Goal: Task Accomplishment & Management: Complete application form

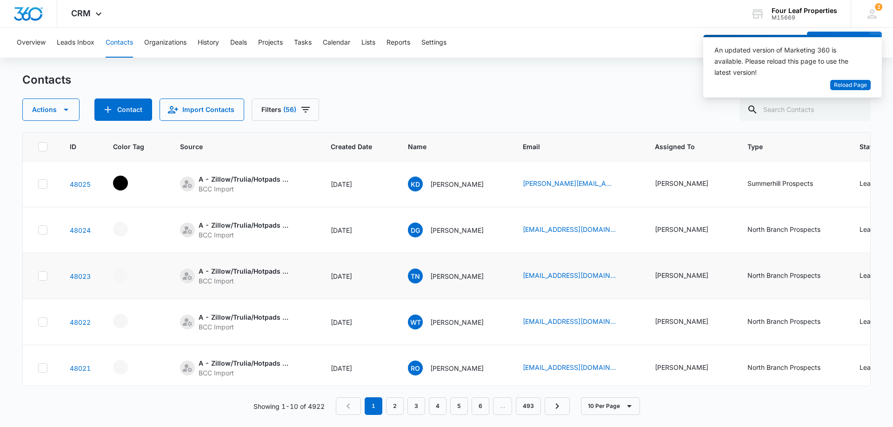
scroll to position [0, 119]
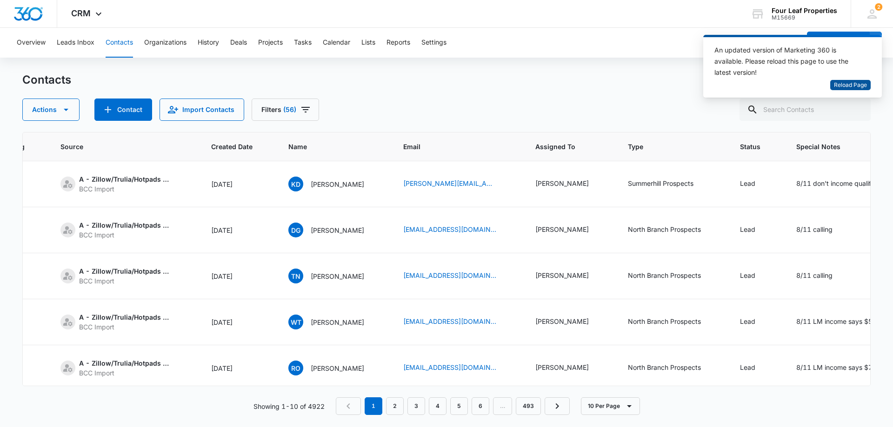
click at [852, 86] on span "Reload Page" at bounding box center [850, 85] width 33 height 9
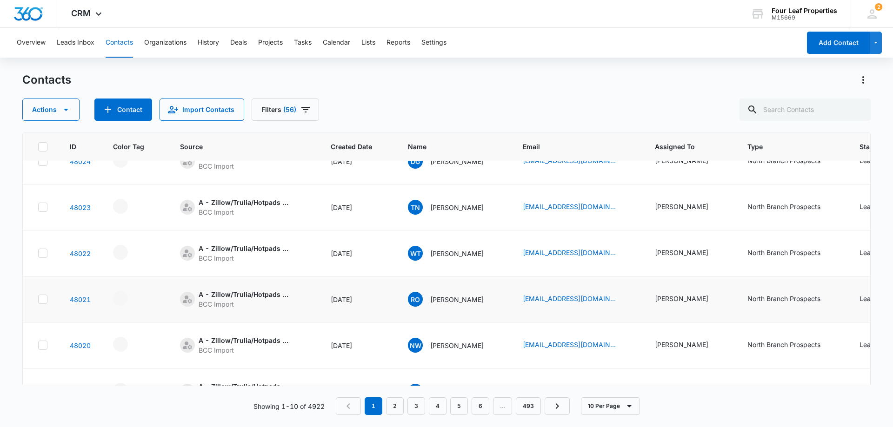
scroll to position [93, 0]
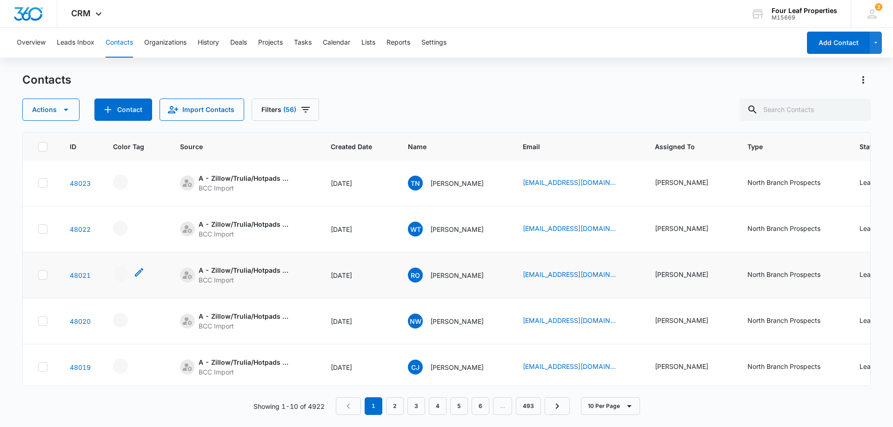
click at [119, 276] on div "- - Select to Edit Field" at bounding box center [120, 274] width 15 height 15
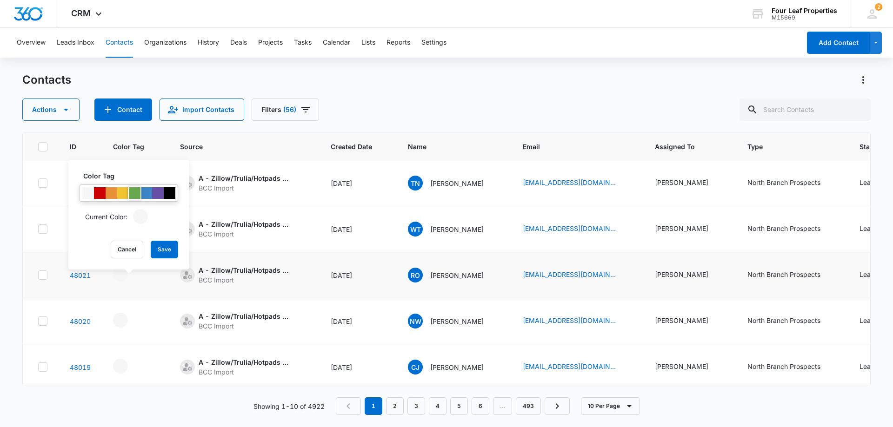
click at [134, 192] on div at bounding box center [135, 193] width 12 height 12
click at [164, 249] on button "Save" at bounding box center [164, 250] width 27 height 18
click at [247, 291] on td "A - Zillow/Trulia/Hotpads Rent Connect BCC Import" at bounding box center [244, 275] width 151 height 46
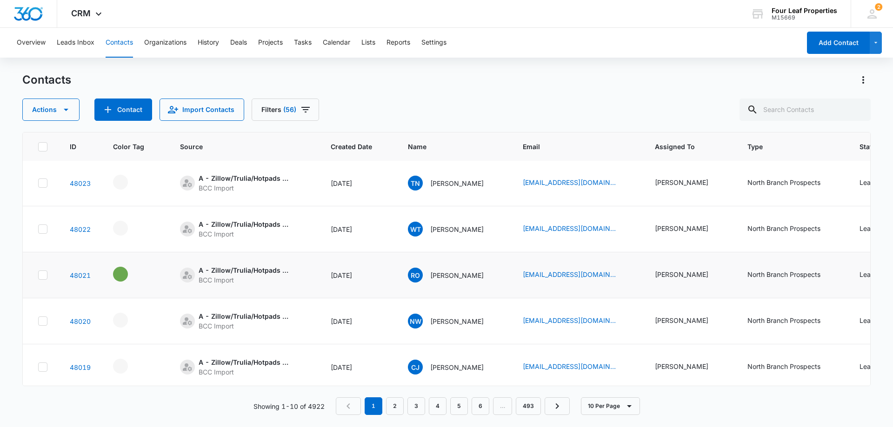
click at [48, 276] on td at bounding box center [41, 275] width 36 height 46
click at [45, 321] on icon at bounding box center [43, 321] width 8 height 8
click at [38, 321] on input "checkbox" at bounding box center [38, 321] width 0 height 0
checkbox input "true"
click at [43, 275] on icon at bounding box center [43, 275] width 6 height 4
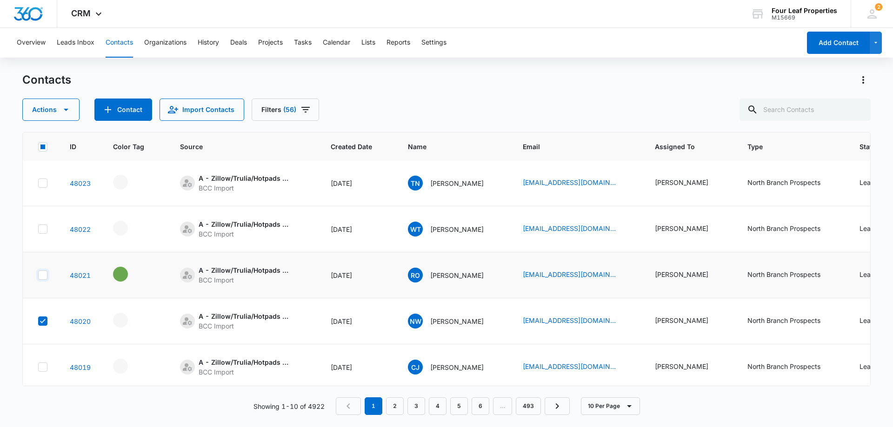
click at [38, 275] on input "checkbox" at bounding box center [38, 275] width 0 height 0
click at [69, 106] on icon "button" at bounding box center [65, 109] width 11 height 11
click at [45, 152] on div "Merge" at bounding box center [68, 153] width 68 height 7
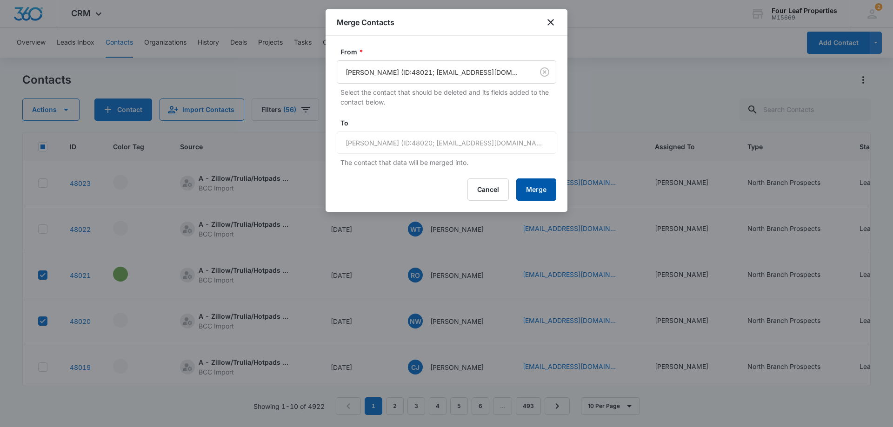
click at [534, 191] on button "Merge" at bounding box center [536, 190] width 40 height 22
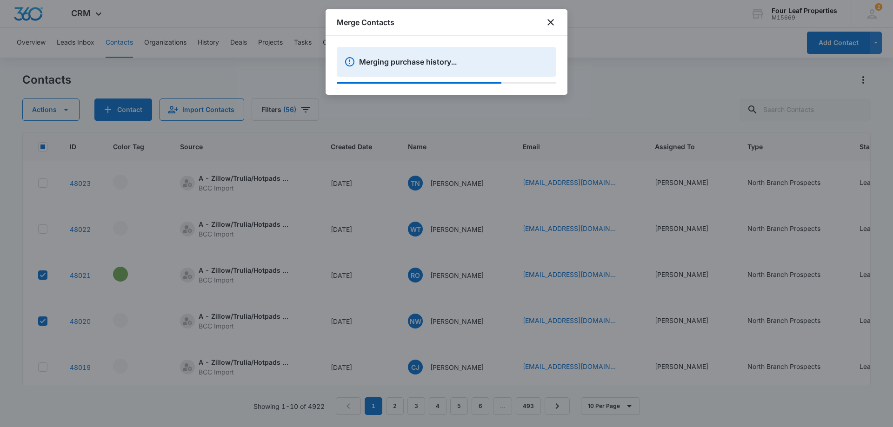
click at [260, 288] on div at bounding box center [446, 213] width 893 height 427
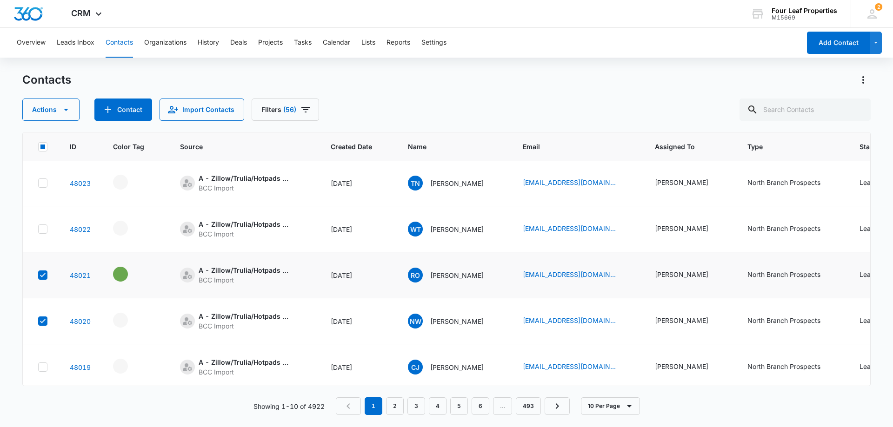
click at [259, 292] on td "A - Zillow/Trulia/Hotpads Rent Connect BCC Import" at bounding box center [244, 275] width 151 height 46
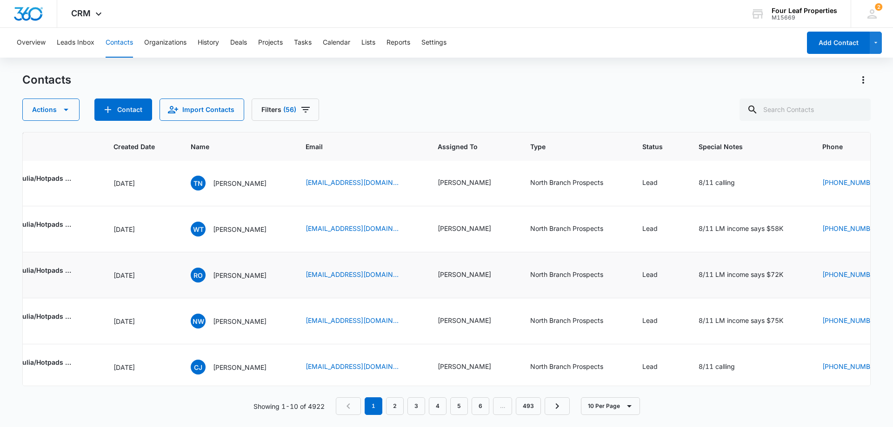
scroll to position [93, 242]
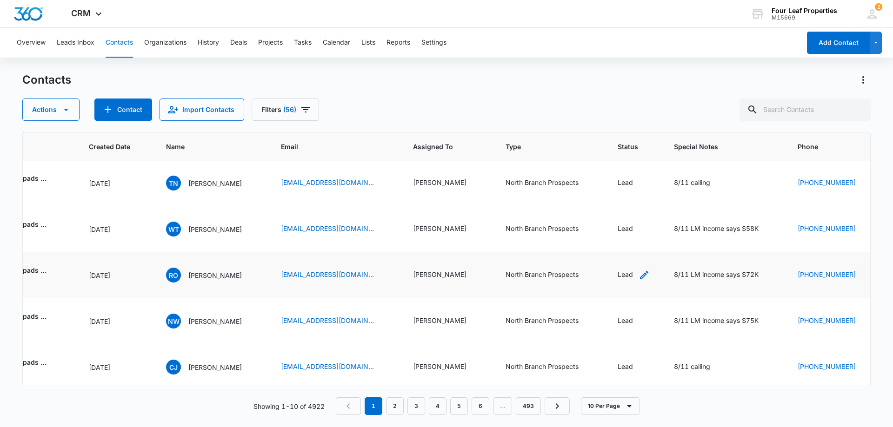
click at [638, 275] on icon "Status - Lead - Select to Edit Field" at bounding box center [643, 275] width 11 height 11
click at [649, 295] on td "Lead Resource does not exist. Cancel Save" at bounding box center [634, 275] width 56 height 46
drag, startPoint x: 634, startPoint y: 320, endPoint x: 639, endPoint y: 317, distance: 6.7
click at [638, 319] on icon "Status - Lead - Select to Edit Field" at bounding box center [643, 321] width 11 height 11
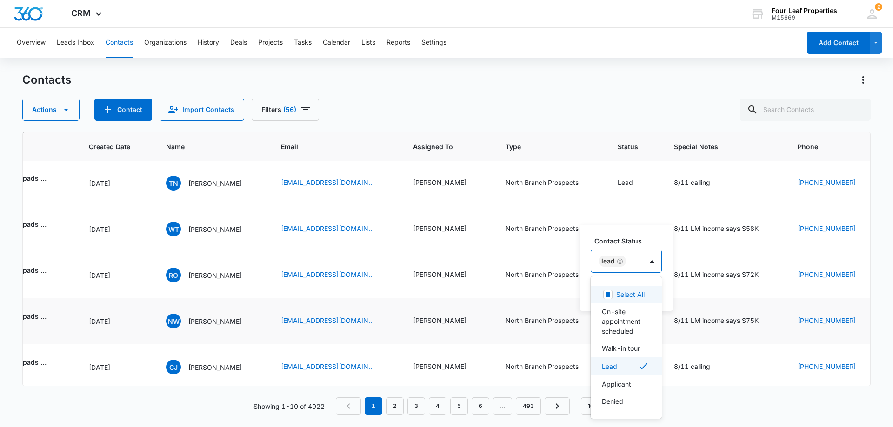
click at [642, 261] on div "Lead" at bounding box center [617, 261] width 52 height 22
click at [614, 389] on p "Applicant" at bounding box center [616, 384] width 29 height 10
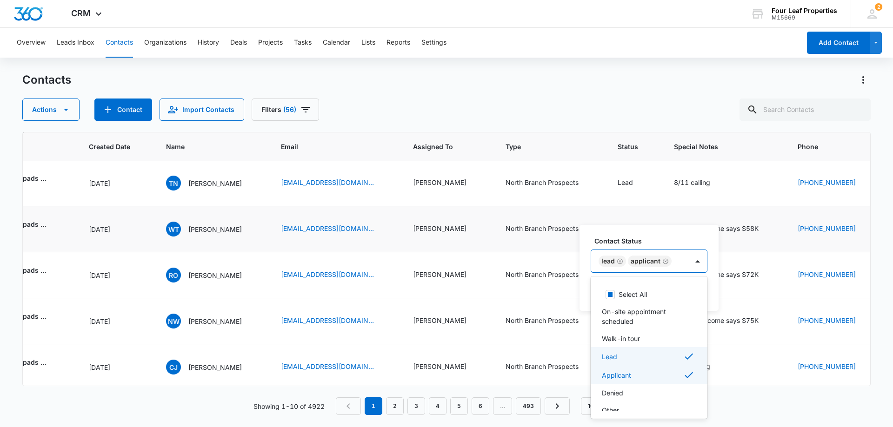
click at [510, 246] on td "North Branch Prospects" at bounding box center [550, 229] width 112 height 46
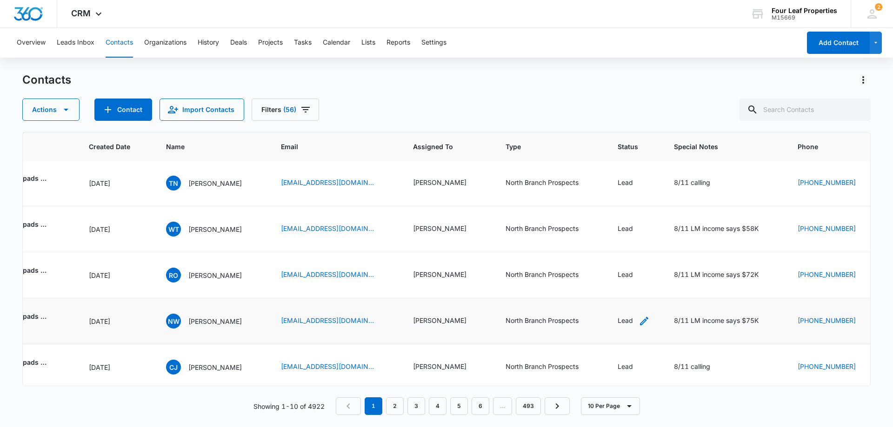
click at [638, 319] on icon "Status - Lead - Select to Edit Field" at bounding box center [643, 321] width 11 height 11
click at [669, 292] on button "Save" at bounding box center [670, 291] width 27 height 18
checkbox input "false"
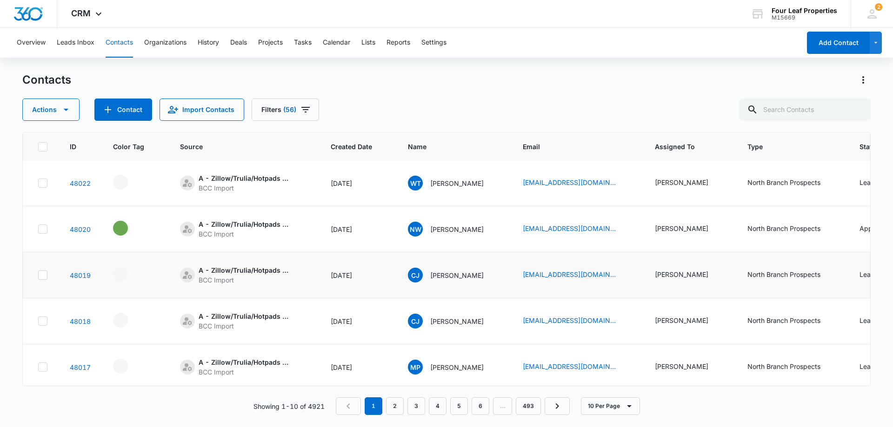
scroll to position [139, 0]
click at [44, 271] on icon at bounding box center [43, 275] width 8 height 8
click at [38, 275] on input "checkbox" at bounding box center [38, 275] width 0 height 0
checkbox input "true"
click at [43, 319] on icon at bounding box center [43, 321] width 8 height 8
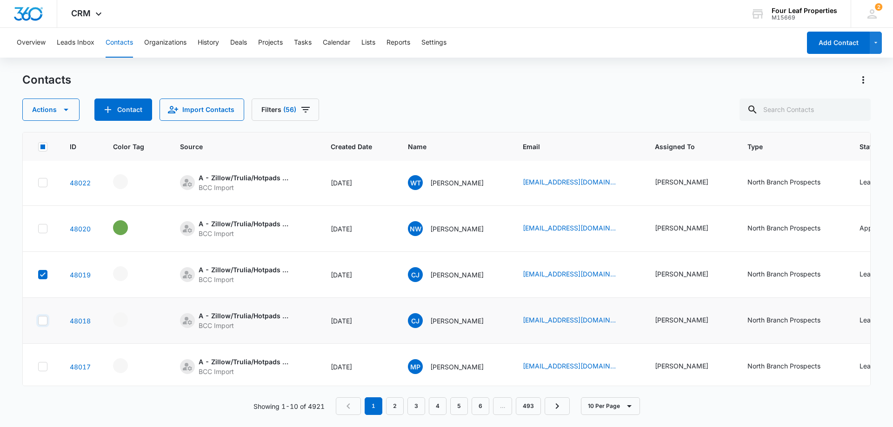
click at [38, 321] on input "checkbox" at bounding box center [38, 321] width 0 height 0
checkbox input "true"
click at [64, 109] on icon "button" at bounding box center [65, 109] width 11 height 11
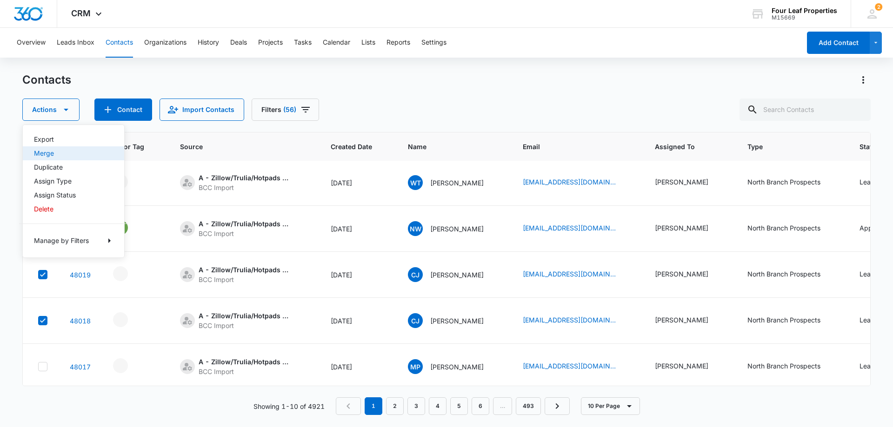
click at [42, 153] on div "Merge" at bounding box center [68, 153] width 68 height 7
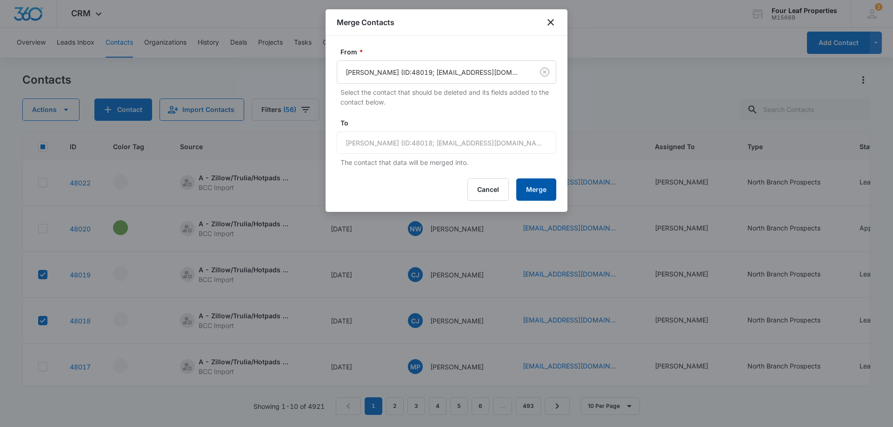
click at [541, 187] on button "Merge" at bounding box center [536, 190] width 40 height 22
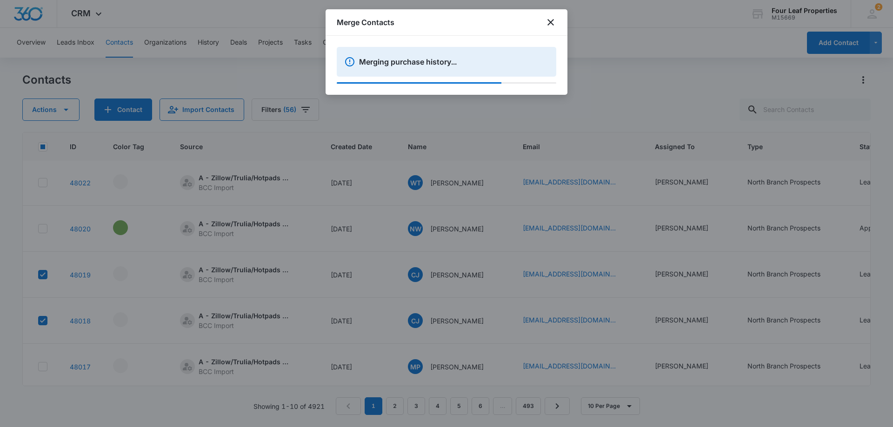
click at [153, 273] on div at bounding box center [446, 213] width 893 height 427
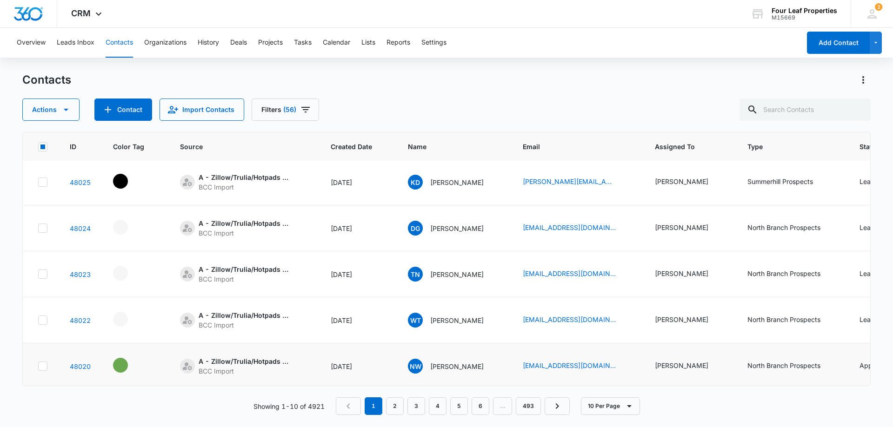
scroll to position [0, 0]
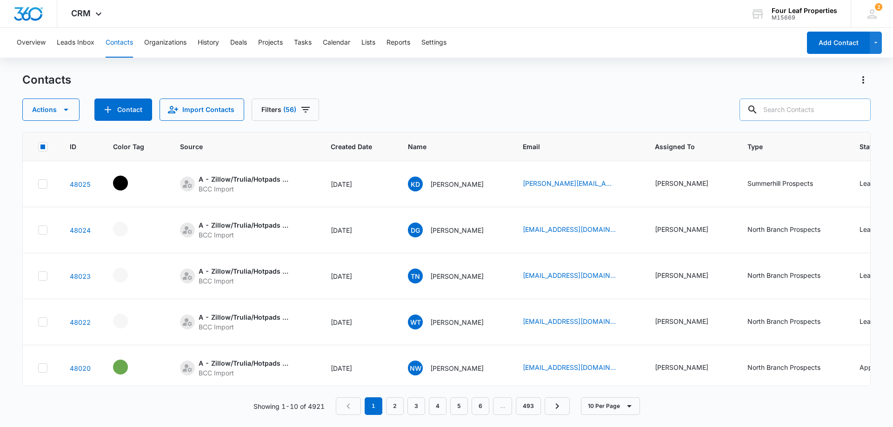
click at [786, 113] on input "text" at bounding box center [804, 110] width 131 height 22
paste input "[EMAIL_ADDRESS][DOMAIN_NAME]"
type input "[EMAIL_ADDRESS][DOMAIN_NAME]"
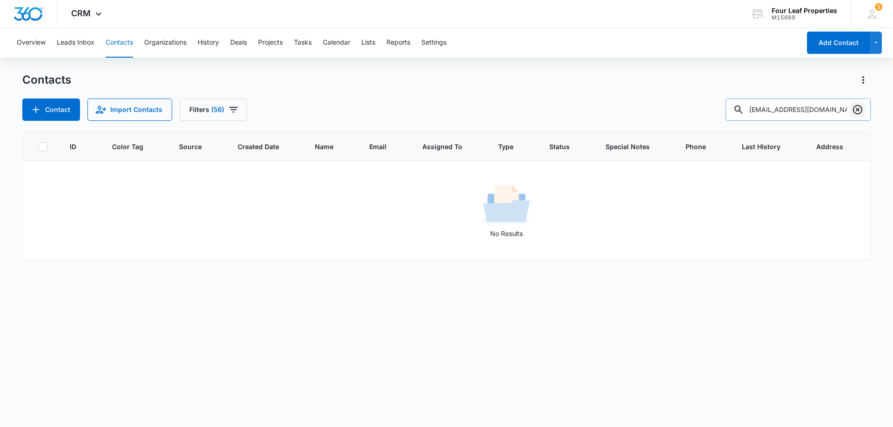
click at [855, 107] on icon "Clear" at bounding box center [857, 109] width 11 height 11
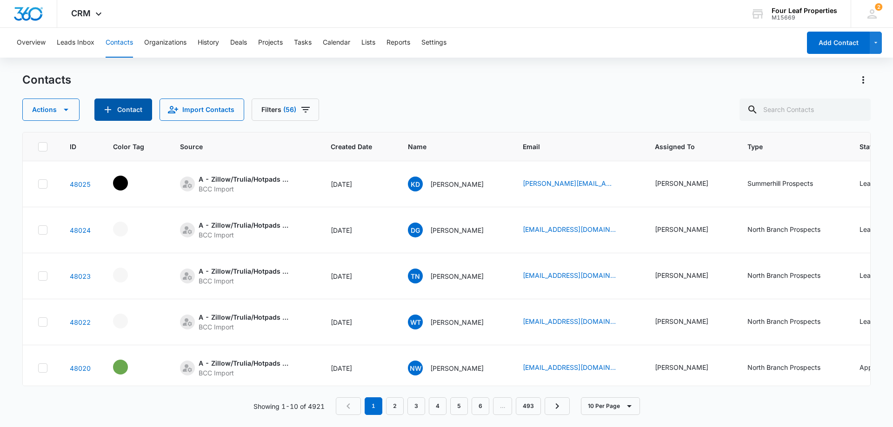
click at [120, 106] on button "Contact" at bounding box center [123, 110] width 58 height 22
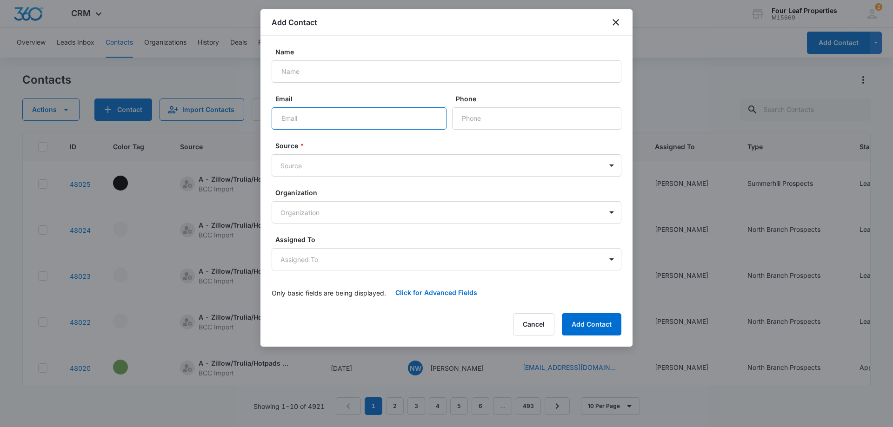
click at [280, 119] on input "Email" at bounding box center [358, 118] width 175 height 22
paste input "[EMAIL_ADDRESS][DOMAIN_NAME]"
type input "[EMAIL_ADDRESS][DOMAIN_NAME]"
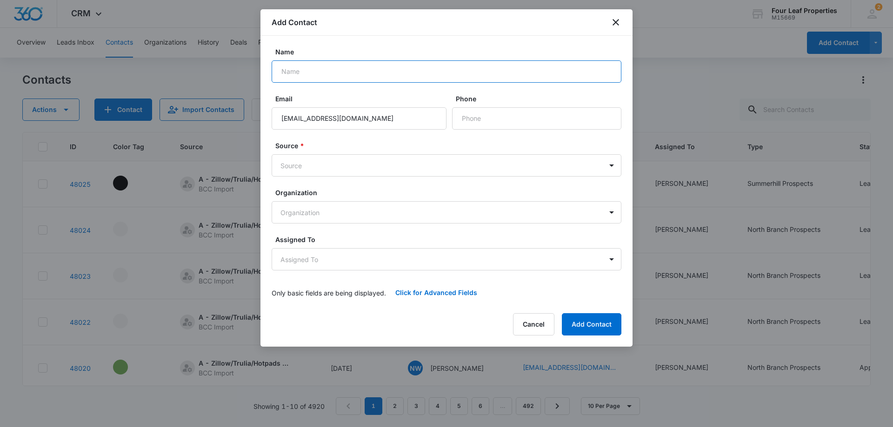
click at [294, 69] on input "Name" at bounding box center [446, 71] width 350 height 22
click at [296, 72] on input "Name" at bounding box center [446, 71] width 350 height 22
paste input "[PERSON_NAME]"
type input "[PERSON_NAME]"
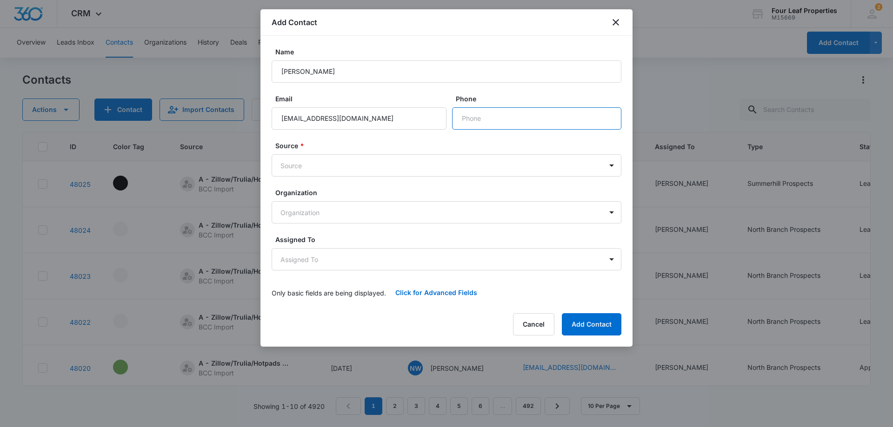
click at [472, 119] on input "Phone" at bounding box center [536, 118] width 169 height 22
type input "[PHONE_NUMBER]"
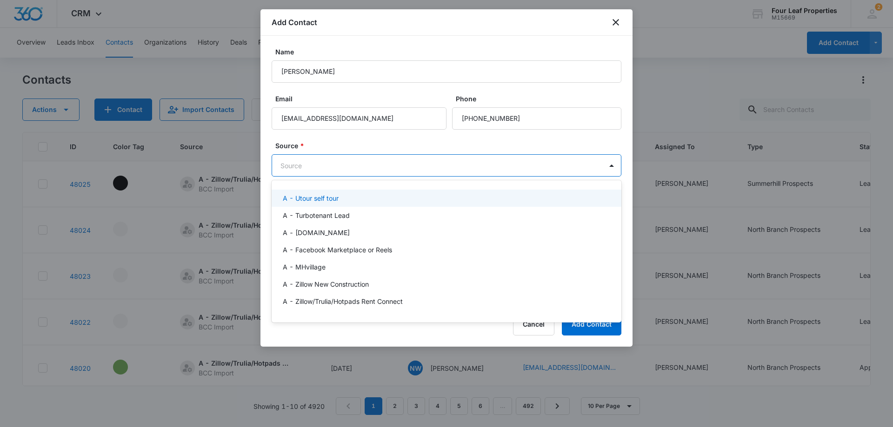
click at [309, 167] on body "CRM Apps Reputation Websites Forms CRM Email Social Shop Payments POS Content A…" at bounding box center [446, 213] width 893 height 427
type input "ut"
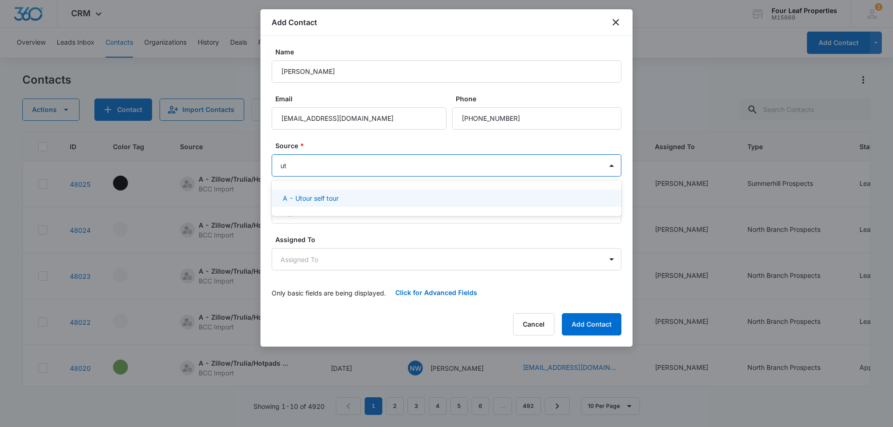
click at [311, 198] on p "A - Utour self tour" at bounding box center [311, 198] width 56 height 10
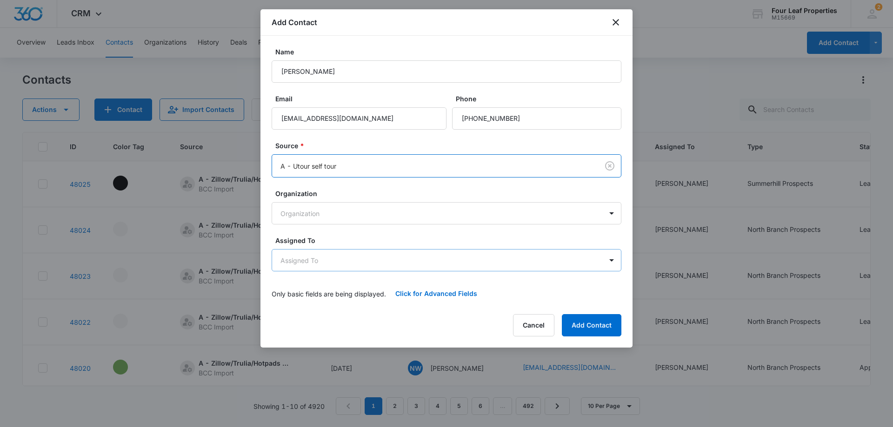
click at [306, 258] on body "CRM Apps Reputation Websites Forms CRM Email Social Shop Payments POS Content A…" at bounding box center [446, 213] width 893 height 427
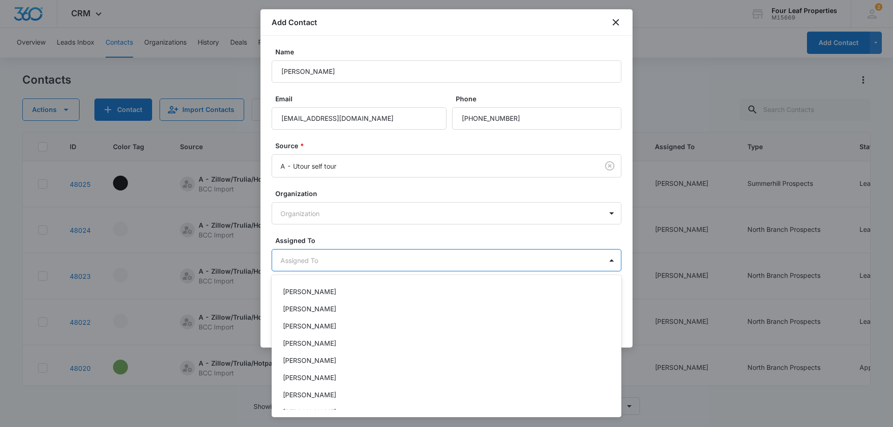
scroll to position [134, 0]
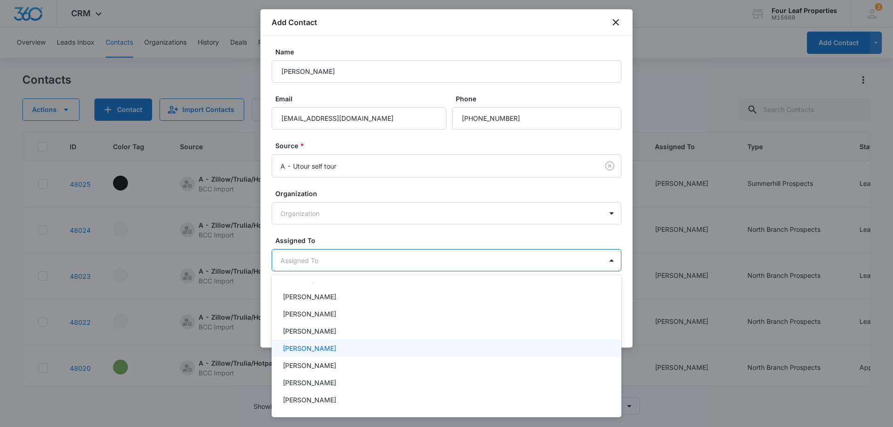
click at [305, 351] on p "[PERSON_NAME]" at bounding box center [309, 349] width 53 height 10
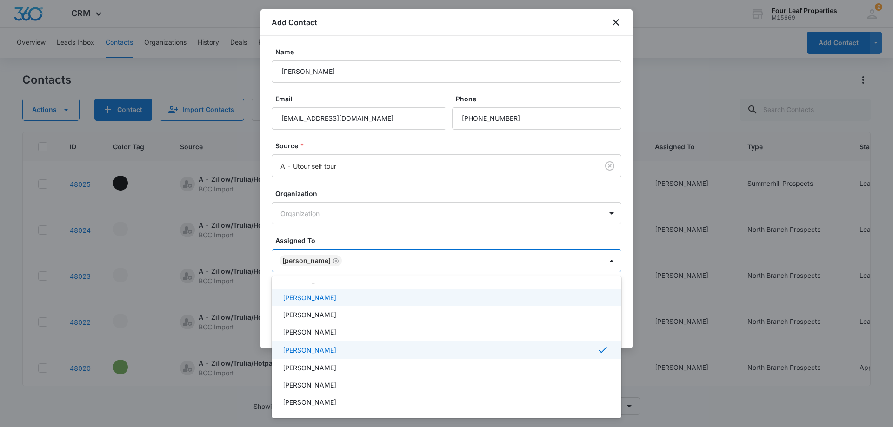
click at [336, 233] on div at bounding box center [446, 213] width 893 height 427
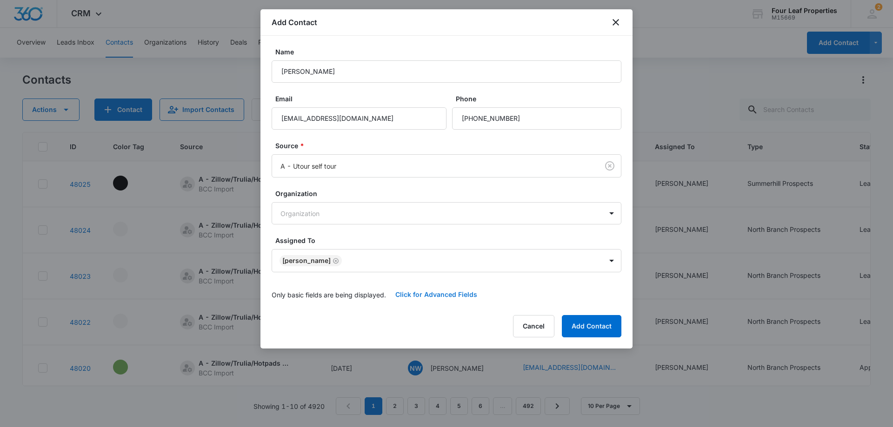
click at [421, 298] on button "Click for Advanced Fields" at bounding box center [436, 295] width 100 height 22
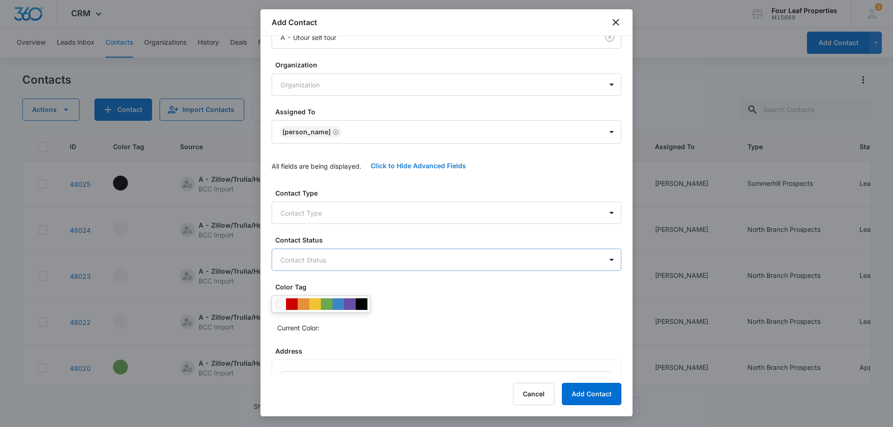
scroll to position [139, 0]
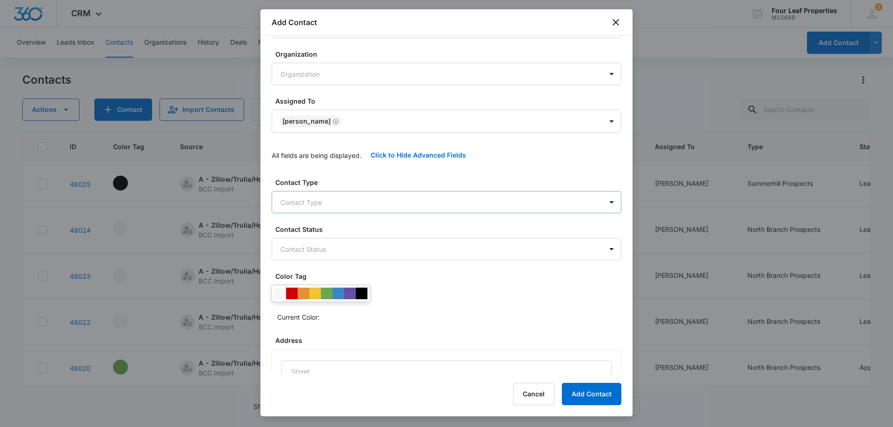
click at [316, 196] on body "CRM Apps Reputation Websites Forms CRM Email Social Shop Payments POS Content A…" at bounding box center [446, 213] width 893 height 427
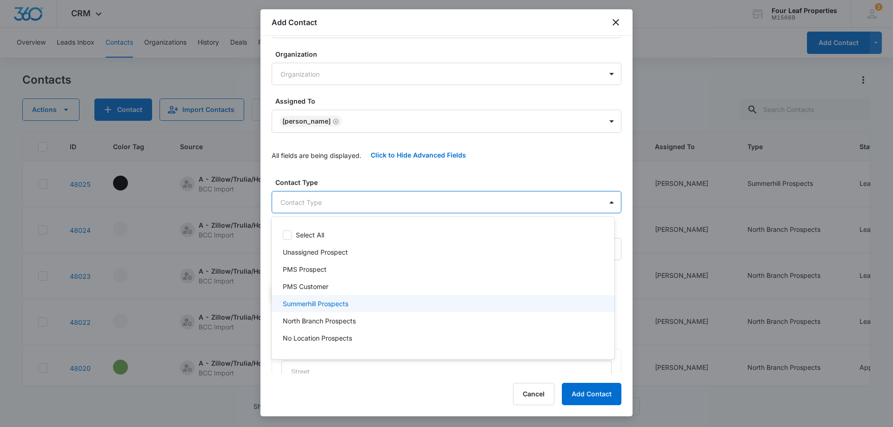
click at [314, 302] on p "Summerhill Prospects" at bounding box center [316, 304] width 66 height 10
click at [358, 175] on div at bounding box center [446, 213] width 893 height 427
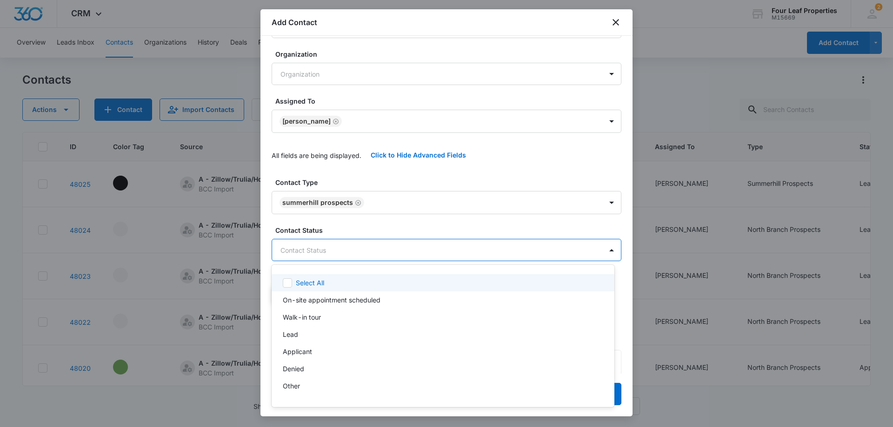
click at [331, 253] on body "CRM Apps Reputation Websites Forms CRM Email Social Shop Payments POS Content A…" at bounding box center [446, 213] width 893 height 427
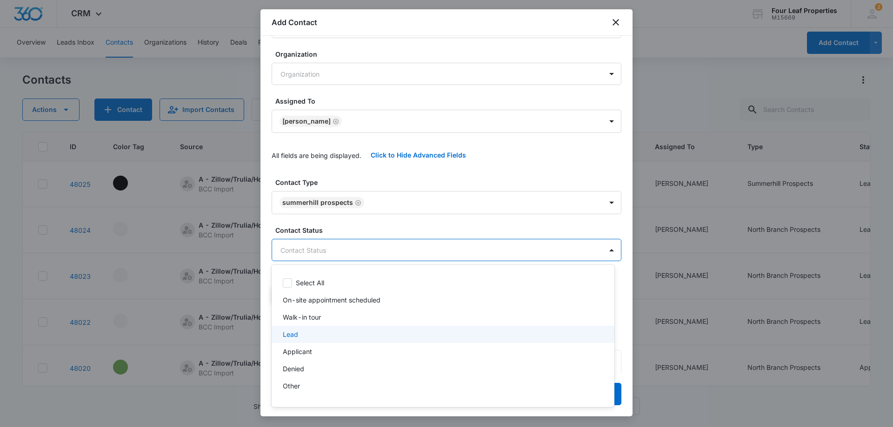
click at [315, 335] on div "Lead" at bounding box center [442, 335] width 318 height 10
click at [382, 176] on div at bounding box center [446, 213] width 893 height 427
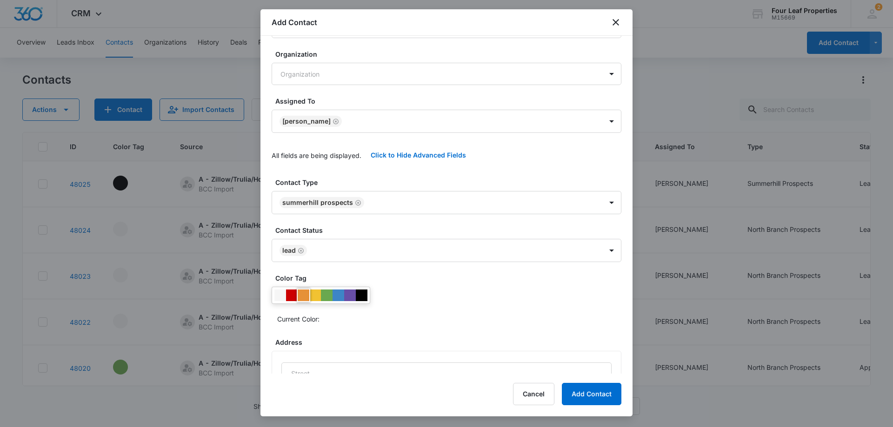
click at [305, 296] on div at bounding box center [304, 296] width 12 height 12
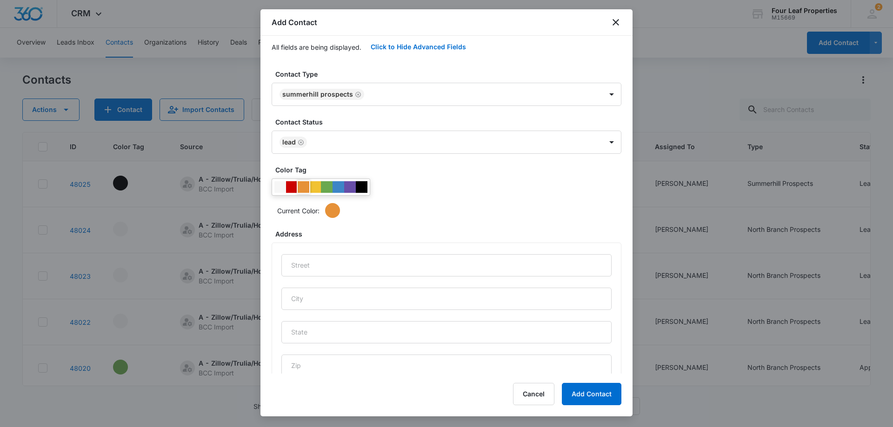
scroll to position [245, 0]
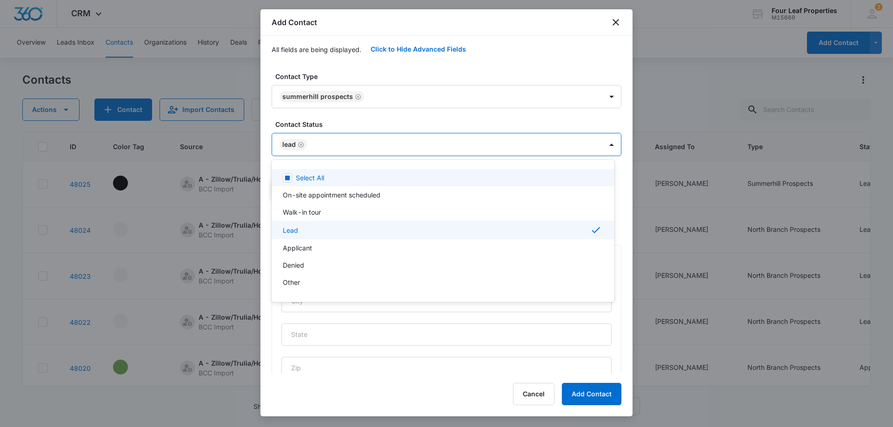
click at [315, 147] on body "CRM Apps Reputation Websites Forms CRM Email Social Shop Payments POS Content A…" at bounding box center [446, 213] width 893 height 427
click at [300, 145] on div at bounding box center [446, 213] width 893 height 427
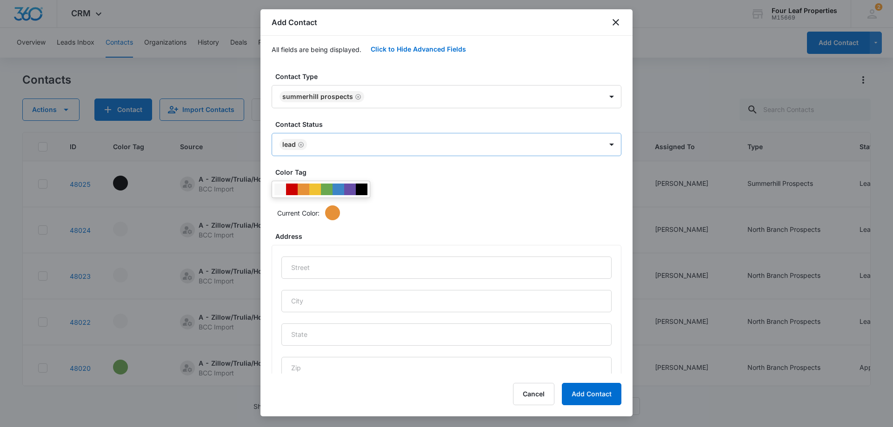
click at [301, 145] on icon "Remove Lead" at bounding box center [301, 144] width 7 height 7
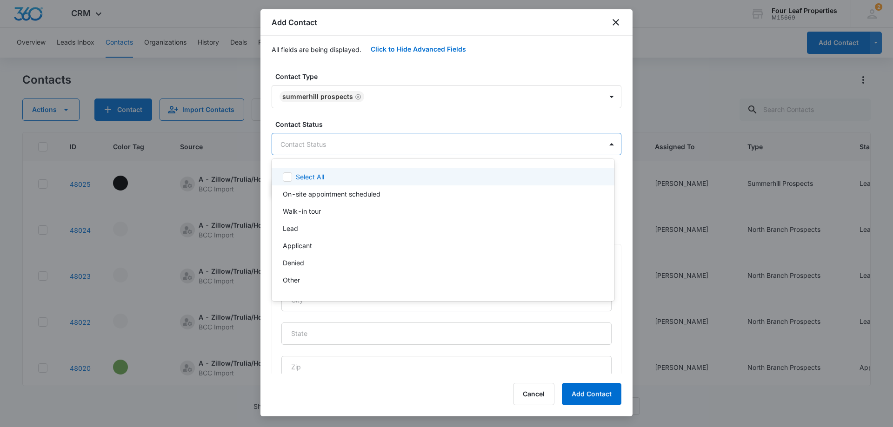
click at [304, 145] on body "CRM Apps Reputation Websites Forms CRM Email Social Shop Payments POS Content A…" at bounding box center [446, 213] width 893 height 427
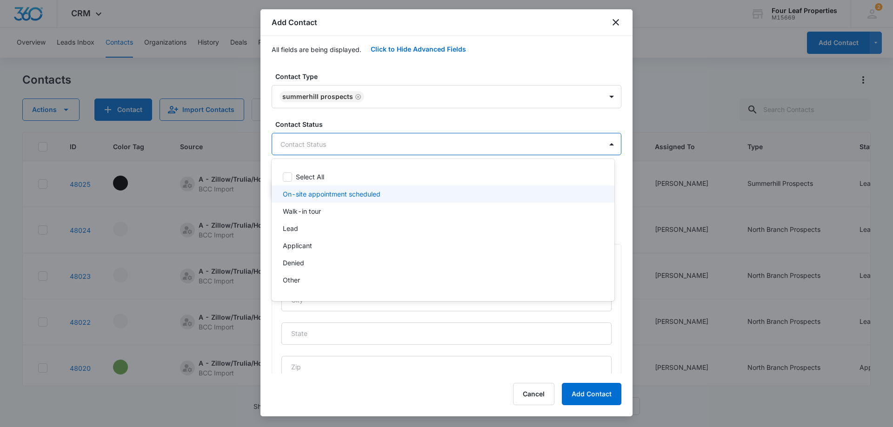
click at [307, 195] on p "On-site appointment scheduled" at bounding box center [332, 194] width 98 height 10
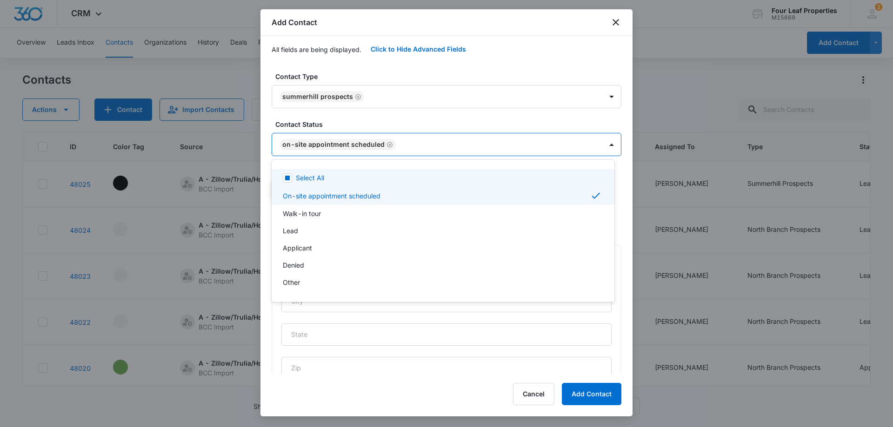
click at [375, 116] on div at bounding box center [446, 213] width 893 height 427
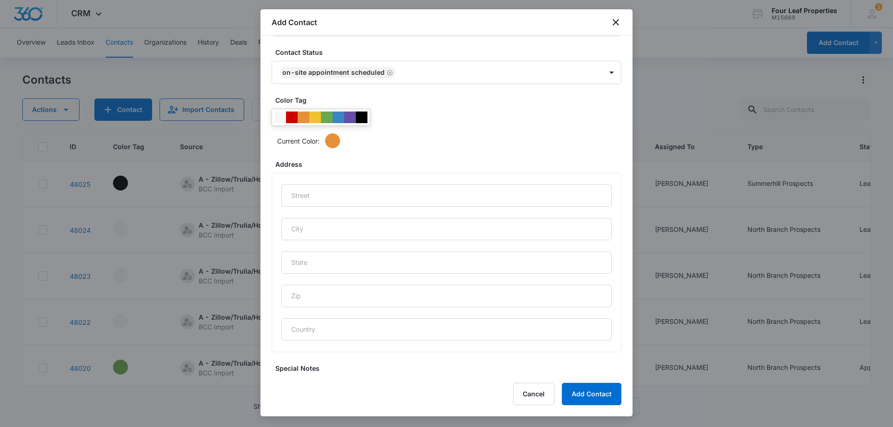
scroll to position [385, 0]
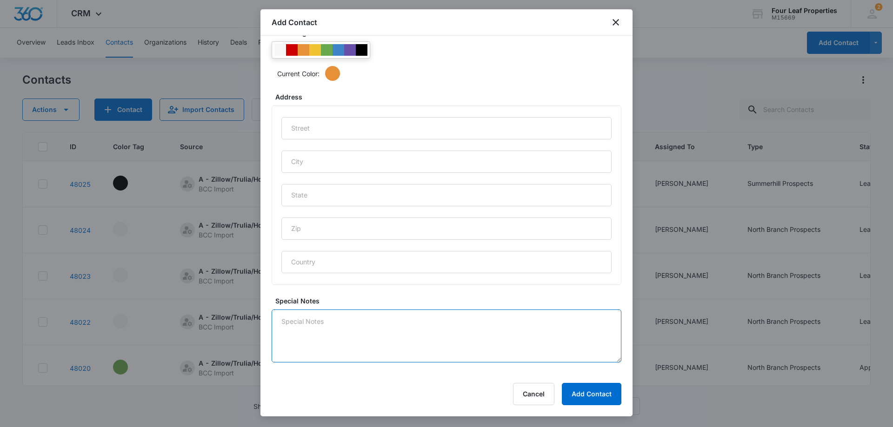
drag, startPoint x: 313, startPoint y: 322, endPoint x: 312, endPoint y: 334, distance: 12.1
click at [312, 331] on textarea "Special Notes" at bounding box center [446, 336] width 350 height 53
type textarea "8/11 was texting over weekend after she utoured - she is looking for May or Jun…"
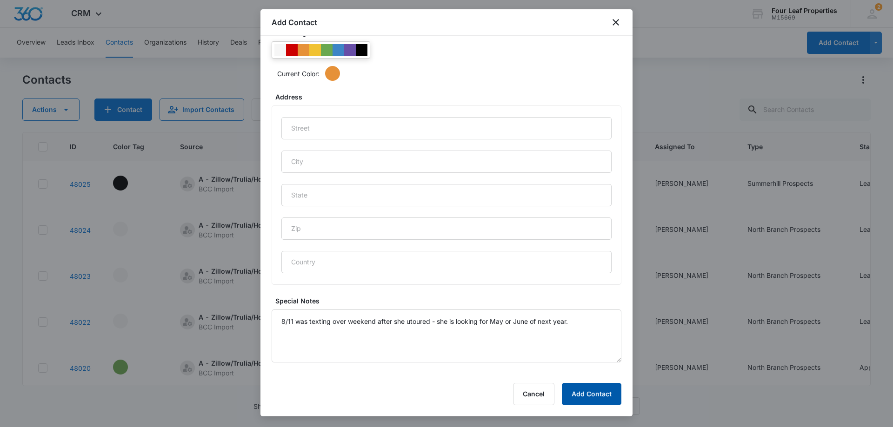
click at [586, 395] on button "Add Contact" at bounding box center [592, 394] width 60 height 22
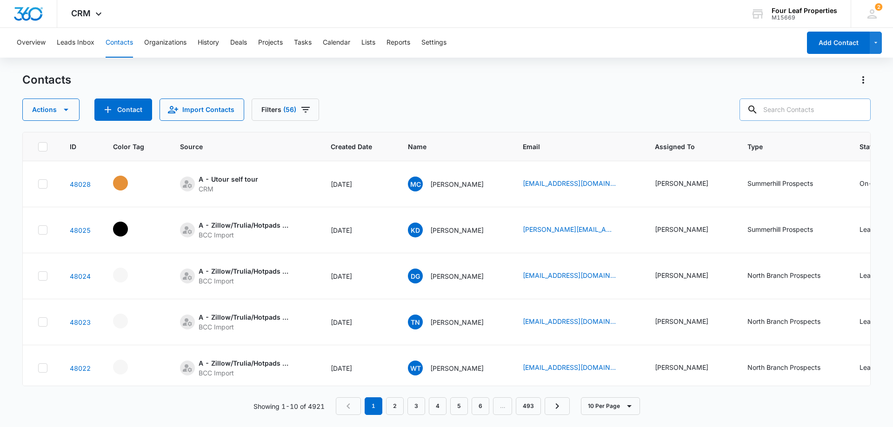
click at [783, 106] on input "text" at bounding box center [804, 110] width 131 height 22
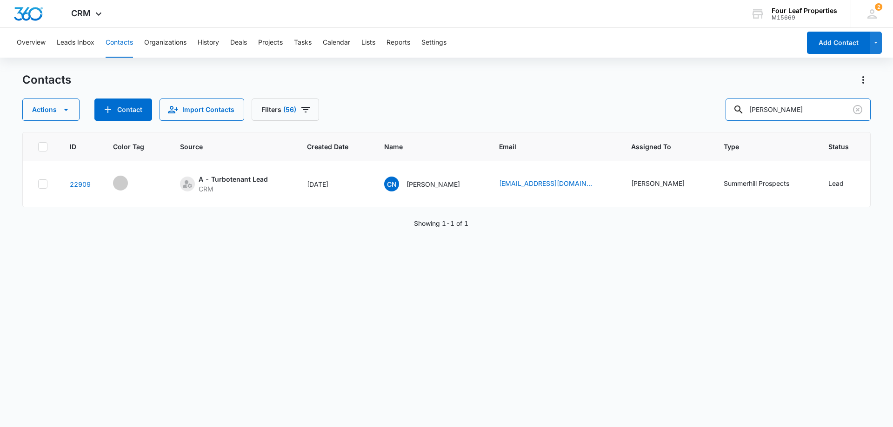
drag, startPoint x: 799, startPoint y: 105, endPoint x: 630, endPoint y: 103, distance: 168.8
click at [630, 103] on div "Actions Contact Import Contacts Filters (56) [PERSON_NAME]" at bounding box center [446, 110] width 848 height 22
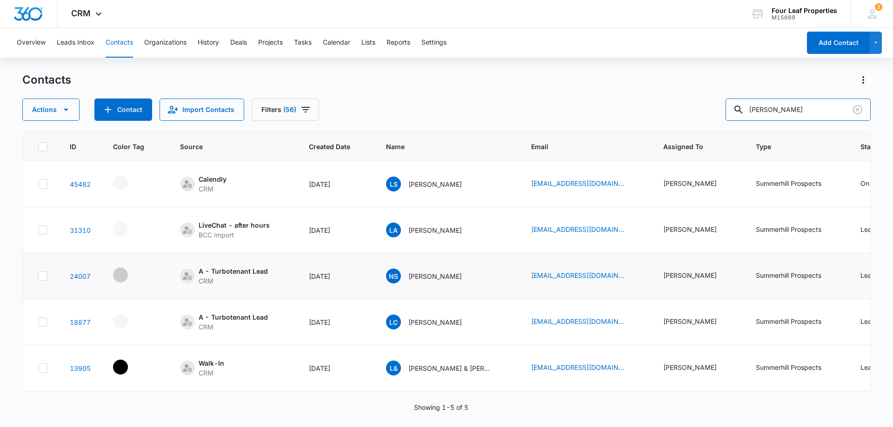
scroll to position [4, 0]
drag, startPoint x: 789, startPoint y: 111, endPoint x: 649, endPoint y: 104, distance: 140.6
click at [649, 104] on div "Actions Contact Import Contacts Filters (56) [PERSON_NAME]" at bounding box center [446, 110] width 848 height 22
type input "[PERSON_NAME]"
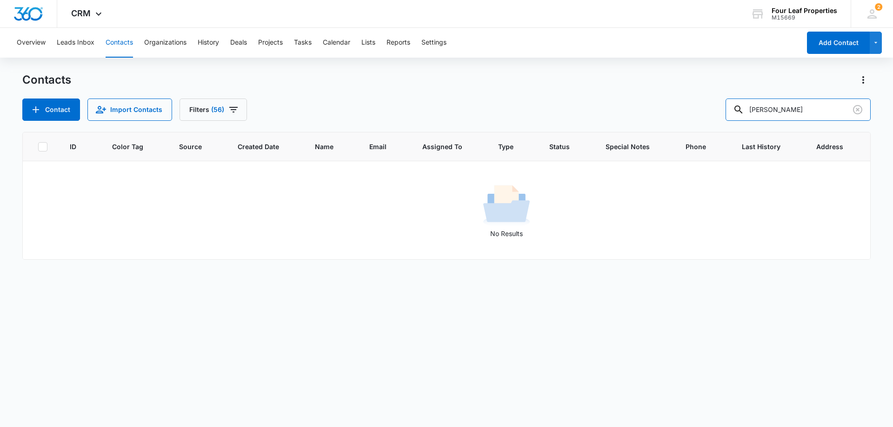
scroll to position [0, 0]
click at [854, 108] on icon "Clear" at bounding box center [857, 109] width 9 height 9
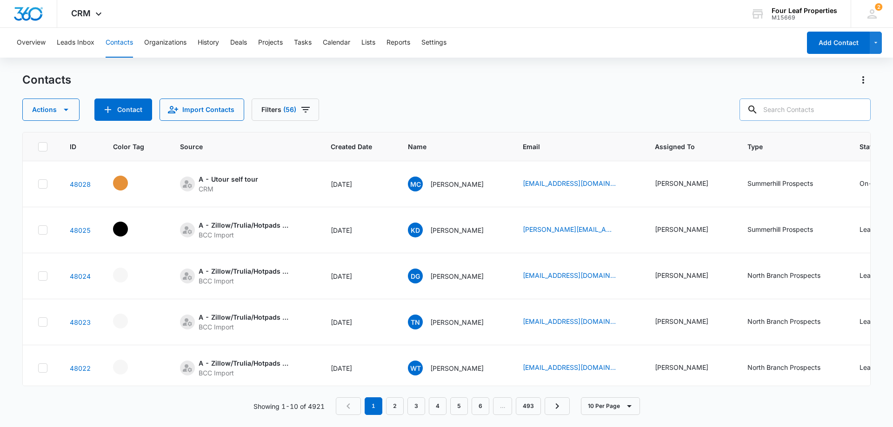
click at [780, 111] on input "text" at bounding box center [804, 110] width 131 height 22
paste input "[PERSON_NAME]"
type input "[PERSON_NAME]"
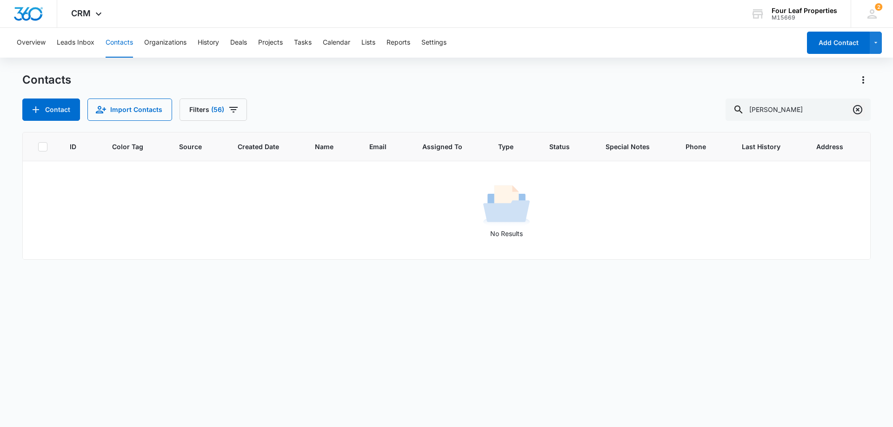
click at [857, 112] on icon "Clear" at bounding box center [857, 109] width 11 height 11
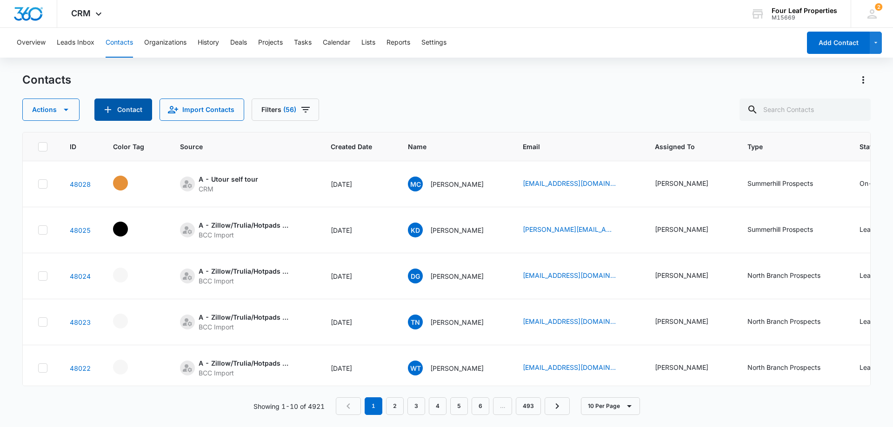
click at [128, 106] on button "Contact" at bounding box center [123, 110] width 58 height 22
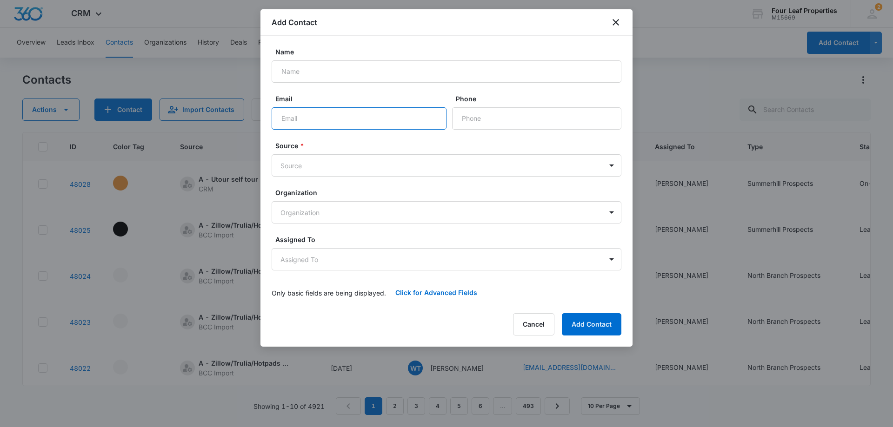
paste input "[EMAIL_ADDRESS][DOMAIN_NAME]"
type input "[EMAIL_ADDRESS][DOMAIN_NAME]"
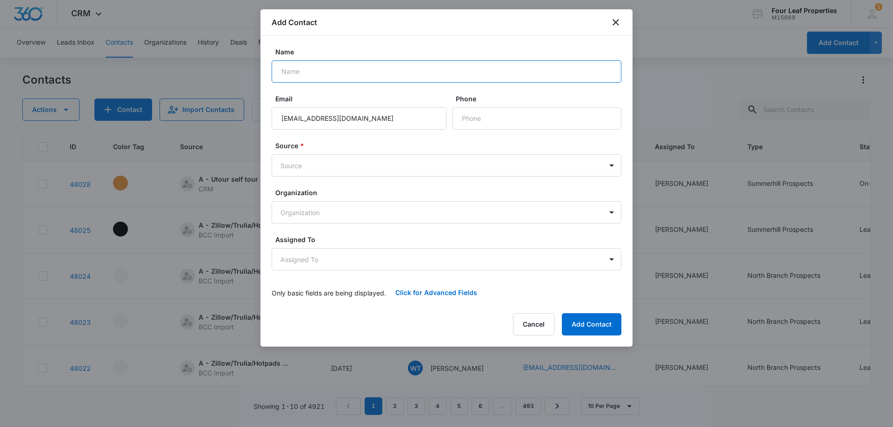
drag, startPoint x: 291, startPoint y: 67, endPoint x: 302, endPoint y: 85, distance: 20.6
click at [291, 67] on input "Name" at bounding box center [446, 71] width 350 height 22
paste input "[PERSON_NAME]"
type input "[PERSON_NAME]"
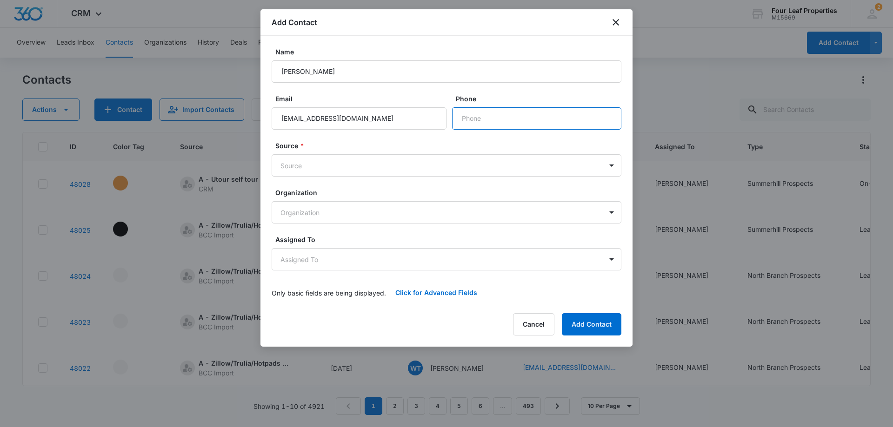
click at [470, 119] on input "Phone" at bounding box center [536, 118] width 169 height 22
click at [468, 113] on input "Phone" at bounding box center [536, 118] width 169 height 22
paste input "[PHONE_NUMBER]"
type input "[PHONE_NUMBER]"
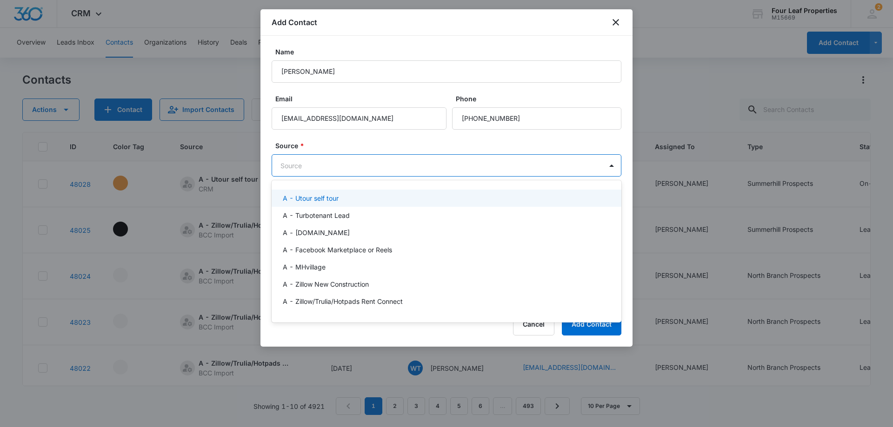
click at [306, 168] on body "CRM Apps Reputation Websites Forms CRM Email Social Shop Payments POS Content A…" at bounding box center [446, 213] width 893 height 427
type input "ut"
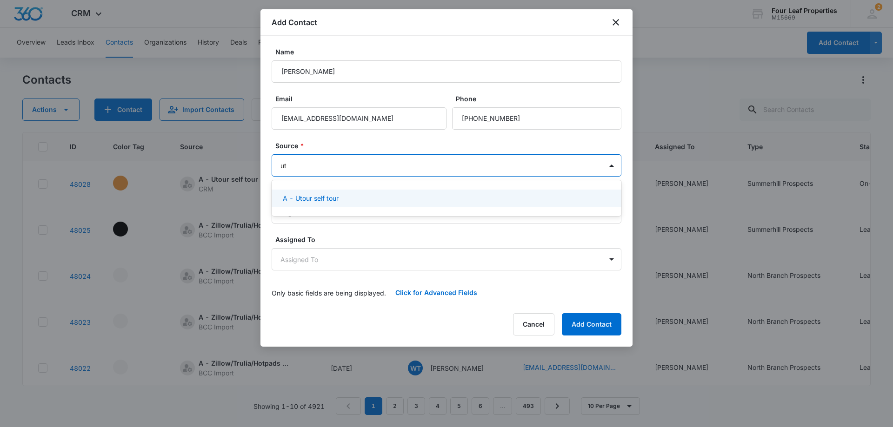
click at [318, 199] on p "A - Utour self tour" at bounding box center [311, 198] width 56 height 10
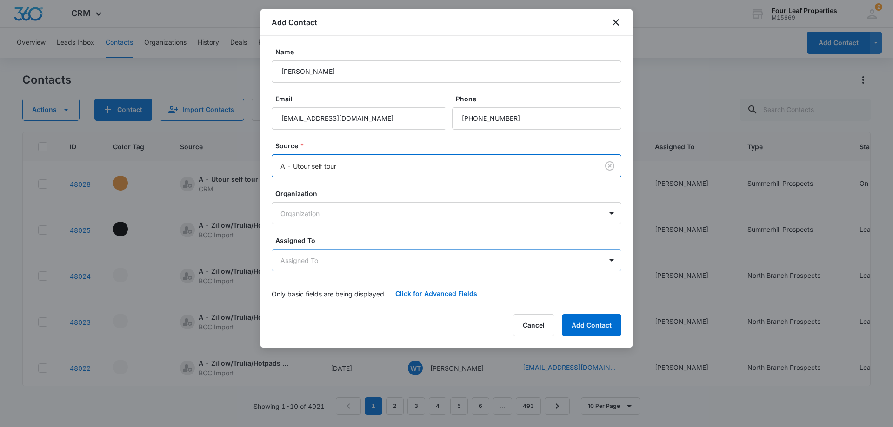
click at [320, 252] on body "CRM Apps Reputation Websites Forms CRM Email Social Shop Payments POS Content A…" at bounding box center [446, 213] width 893 height 427
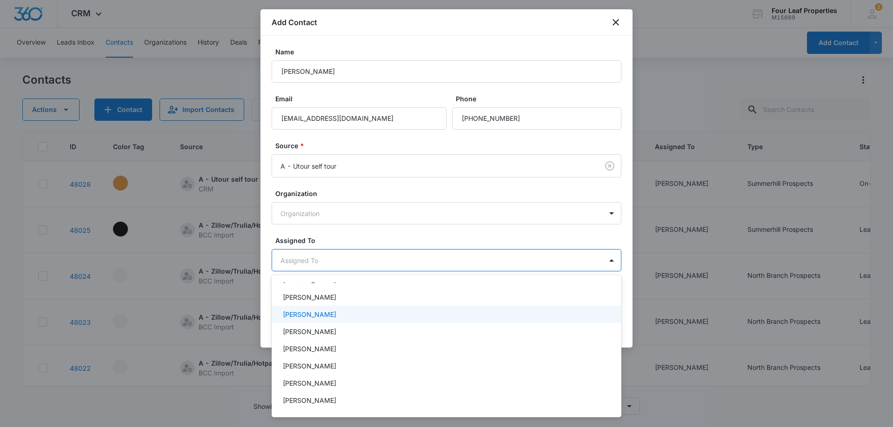
scroll to position [93, 0]
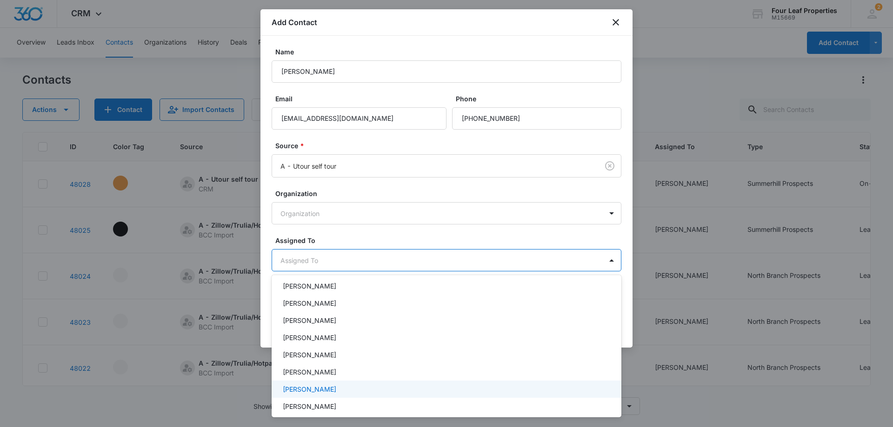
click at [324, 392] on div "[PERSON_NAME]" at bounding box center [445, 389] width 325 height 10
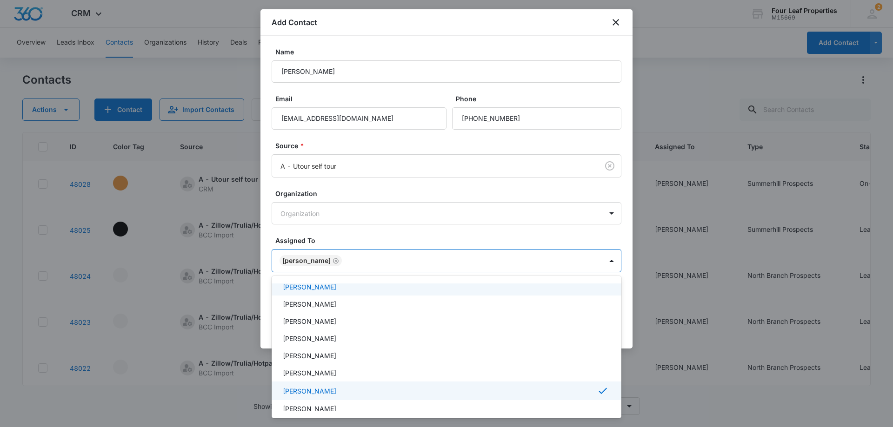
click at [333, 234] on div at bounding box center [446, 213] width 893 height 427
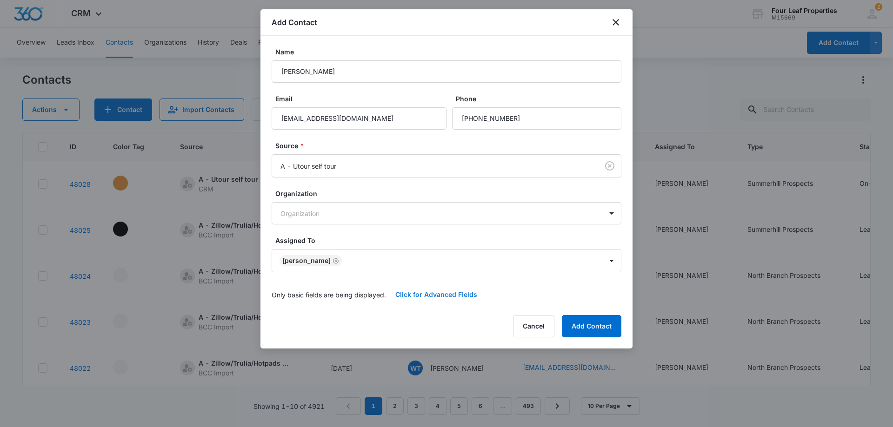
click at [419, 291] on button "Click for Advanced Fields" at bounding box center [436, 295] width 100 height 22
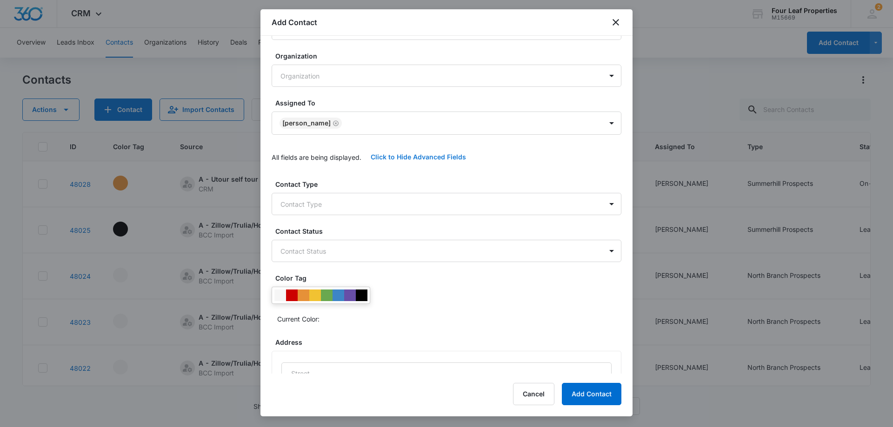
scroll to position [139, 0]
click at [308, 206] on body "CRM Apps Reputation Websites Forms CRM Email Social Shop Payments POS Content A…" at bounding box center [446, 213] width 893 height 427
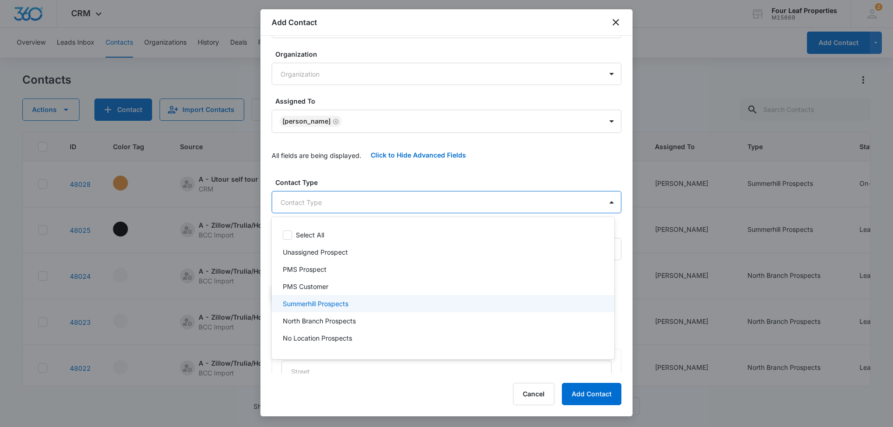
click at [320, 300] on p "Summerhill Prospects" at bounding box center [316, 304] width 66 height 10
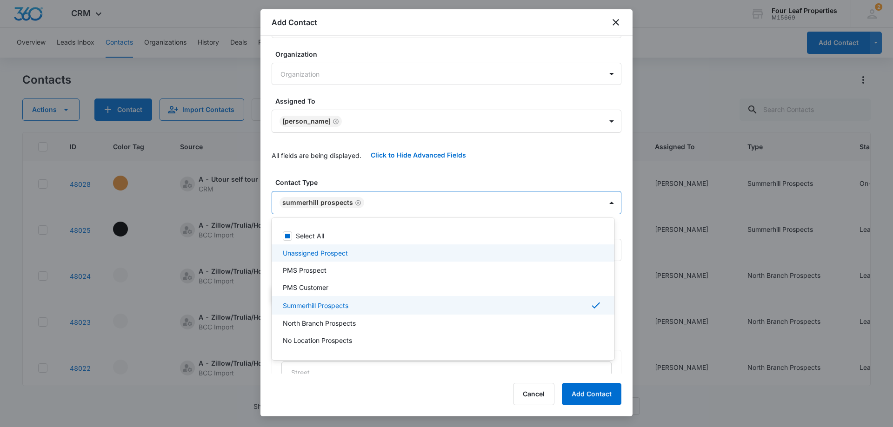
drag, startPoint x: 516, startPoint y: 150, endPoint x: 430, endPoint y: 198, distance: 98.8
click at [516, 149] on div at bounding box center [446, 213] width 893 height 427
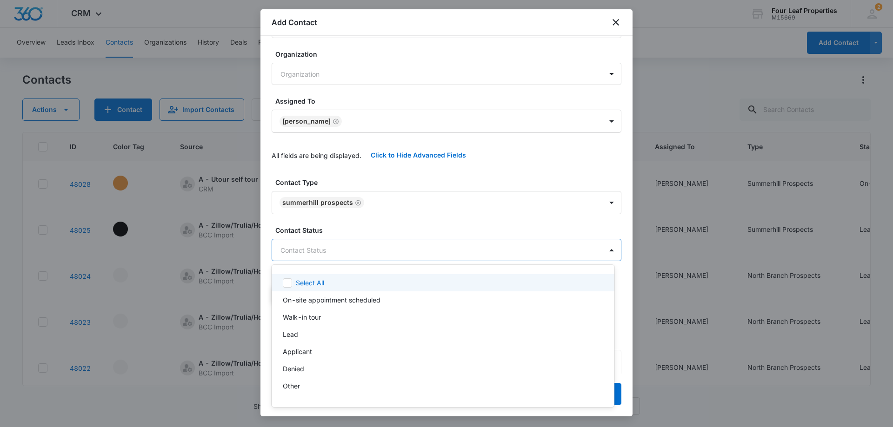
click at [346, 253] on body "CRM Apps Reputation Websites Forms CRM Email Social Shop Payments POS Content A…" at bounding box center [446, 213] width 893 height 427
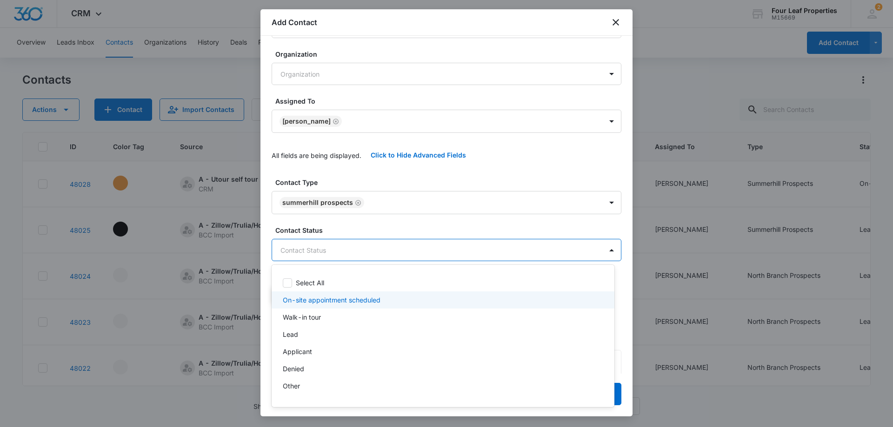
click at [320, 301] on p "On-site appointment scheduled" at bounding box center [332, 300] width 98 height 10
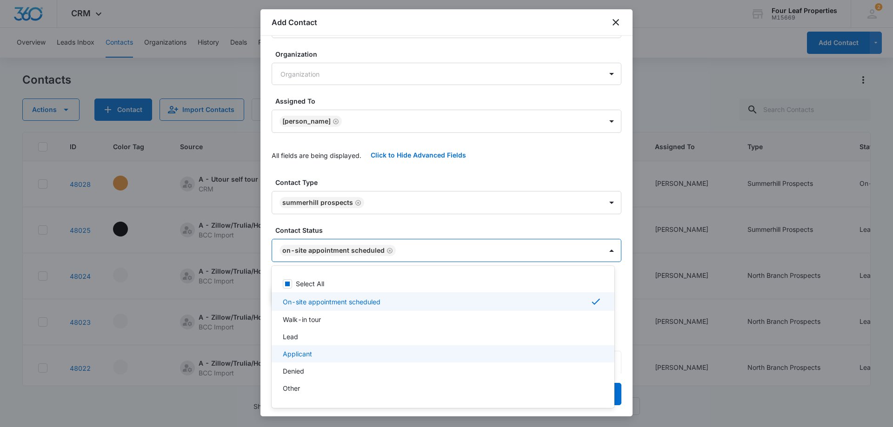
click at [304, 354] on p "Applicant" at bounding box center [297, 354] width 29 height 10
click at [378, 221] on div at bounding box center [446, 213] width 893 height 427
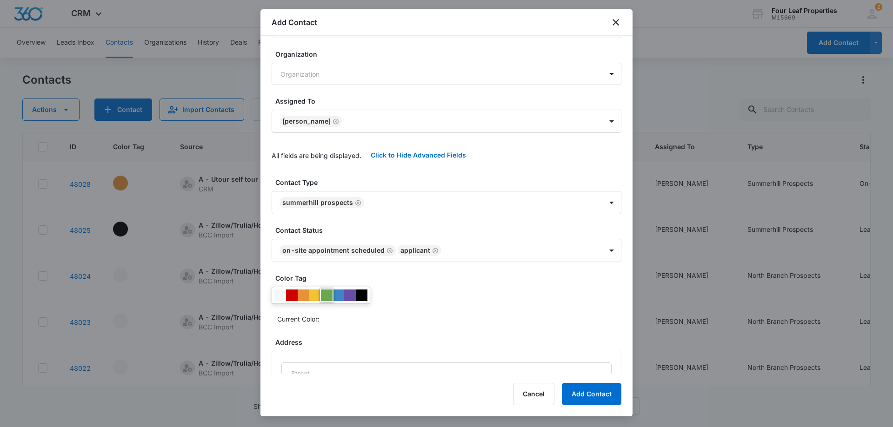
click at [326, 295] on div at bounding box center [327, 296] width 12 height 12
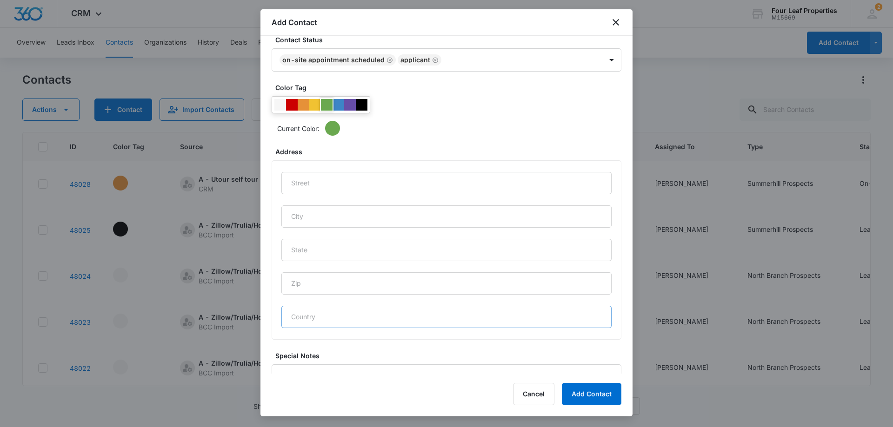
scroll to position [385, 0]
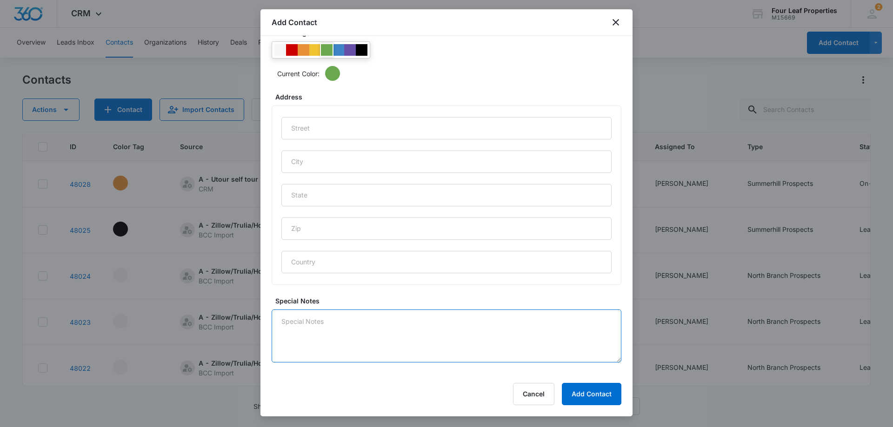
click at [280, 319] on textarea "Special Notes" at bounding box center [446, 336] width 350 height 53
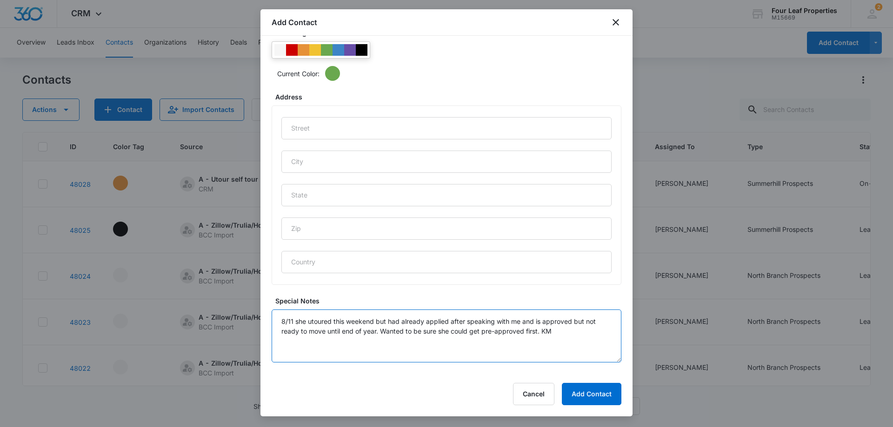
type textarea "8/11 she utoured this weekend but had already applied after speaking with me an…"
click at [590, 398] on button "Add Contact" at bounding box center [592, 394] width 60 height 22
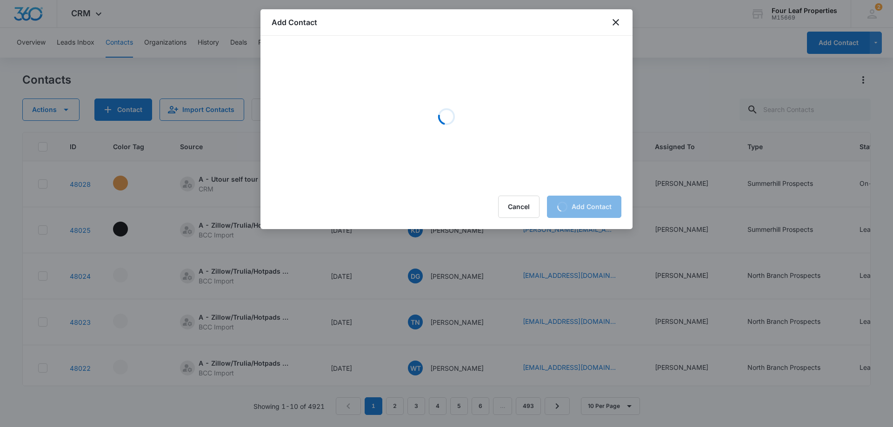
scroll to position [0, 0]
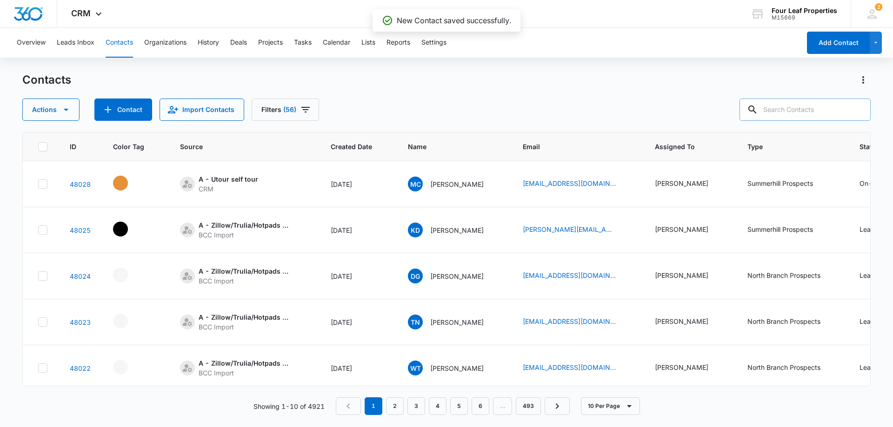
drag, startPoint x: 791, startPoint y: 114, endPoint x: 779, endPoint y: 142, distance: 30.0
click at [791, 117] on input "text" at bounding box center [804, 110] width 131 height 22
type input "[PERSON_NAME]"
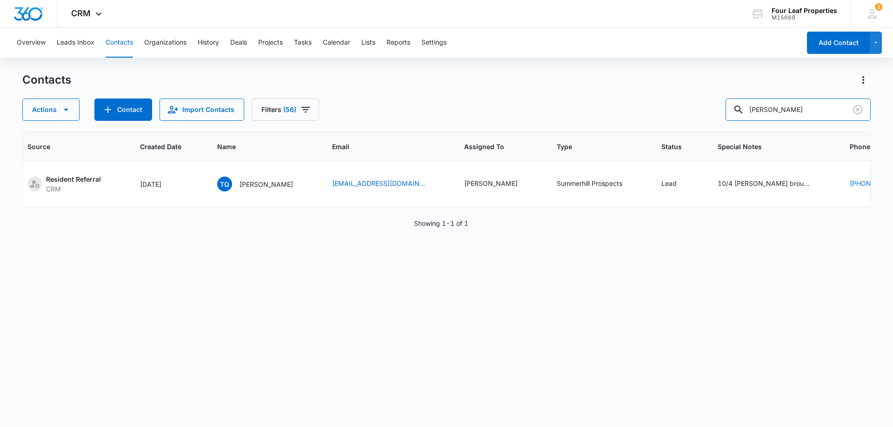
scroll to position [0, 161]
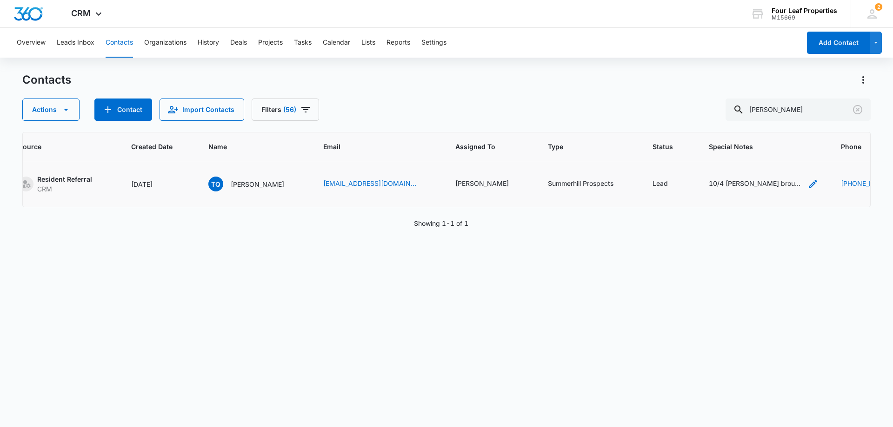
click at [807, 184] on icon "Special Notes - 10/4 Steve Hugo brought her in. They live in IL moving here. To…" at bounding box center [812, 184] width 11 height 11
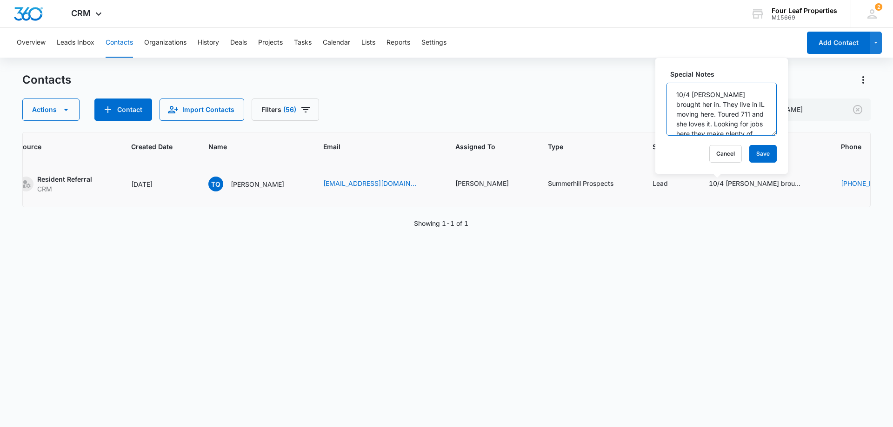
click at [676, 93] on textarea "10/4 [PERSON_NAME] brought her in. They live in IL moving here. Toured 711 and …" at bounding box center [721, 109] width 110 height 53
type textarea "[DATE] she utoured over weekend. I LM for her to see if she is ready to move ye…"
click at [756, 156] on button "Save" at bounding box center [762, 154] width 27 height 18
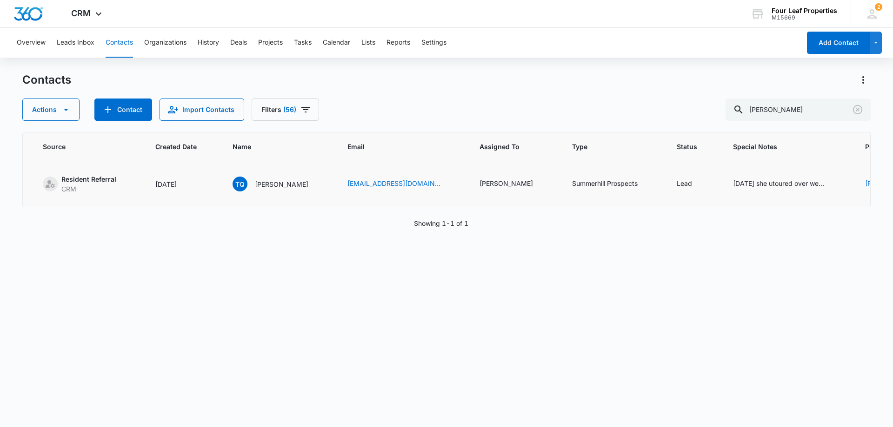
scroll to position [0, 171]
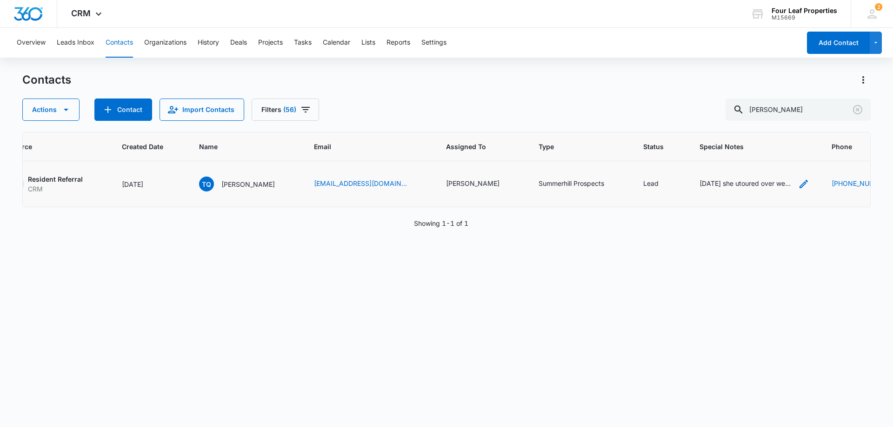
click at [798, 182] on icon "Special Notes - 8/11/25 she utoured over weekend. I LM for her to see if she is…" at bounding box center [803, 184] width 11 height 11
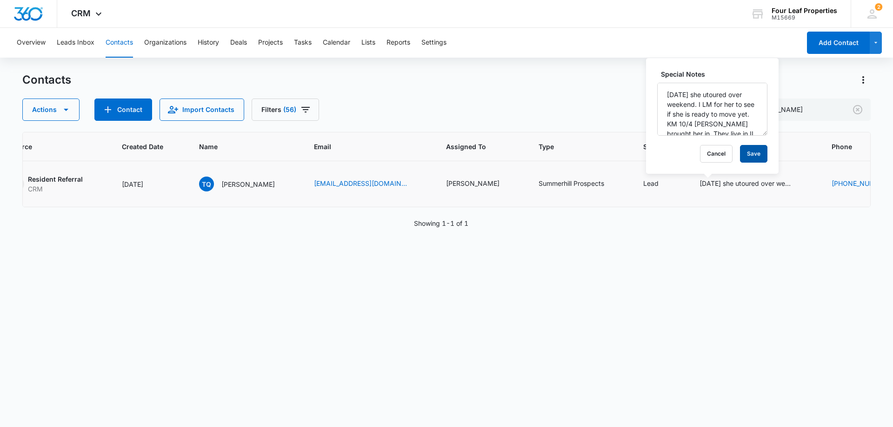
click at [740, 154] on button "Save" at bounding box center [753, 154] width 27 height 18
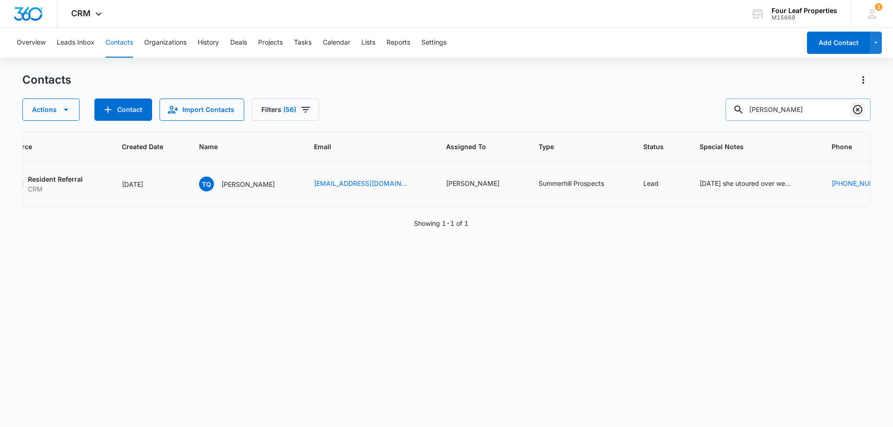
click at [857, 108] on icon "Clear" at bounding box center [857, 109] width 11 height 11
